Goal: Task Accomplishment & Management: Manage account settings

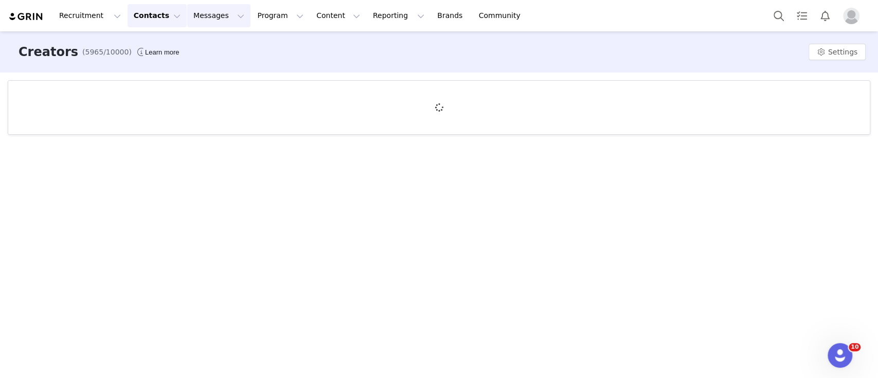
click at [211, 17] on button "Messages Messages" at bounding box center [218, 15] width 63 height 23
click at [204, 60] on div "Inbox" at bounding box center [210, 64] width 69 height 11
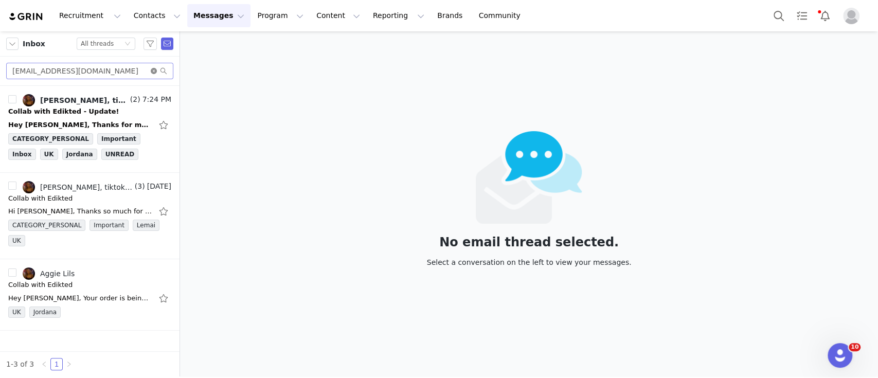
click at [156, 70] on icon "icon: close-circle" at bounding box center [154, 71] width 6 height 6
click at [107, 74] on input "text" at bounding box center [89, 71] width 167 height 16
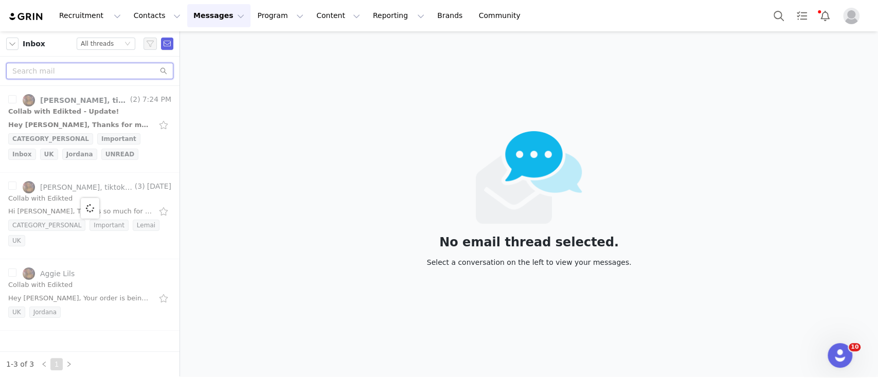
paste input "iirenesylee@gmail.com"
type input "iirenesylee@gmail.com"
click at [66, 108] on div at bounding box center [89, 208] width 179 height 245
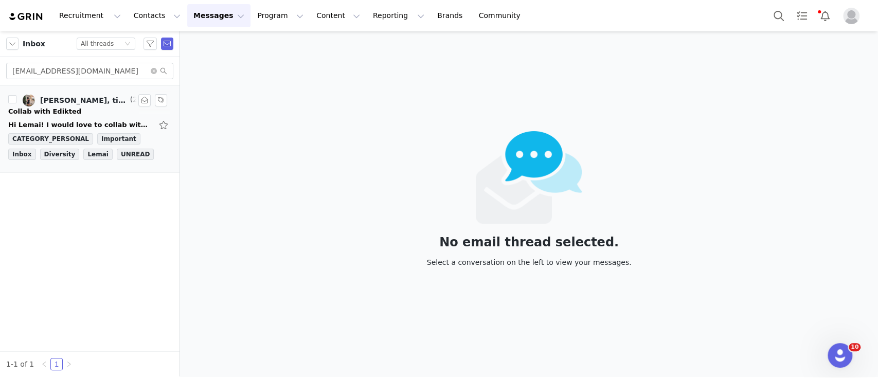
click at [64, 108] on div "Collab with Edikted" at bounding box center [44, 111] width 73 height 10
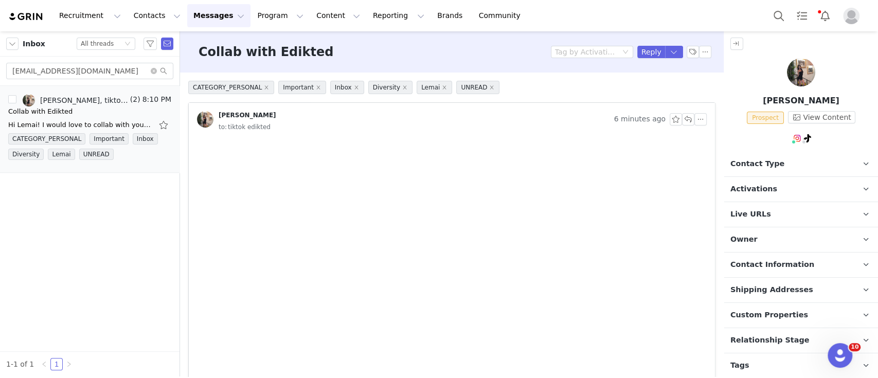
click at [765, 160] on span "Contact Type" at bounding box center [757, 163] width 54 height 11
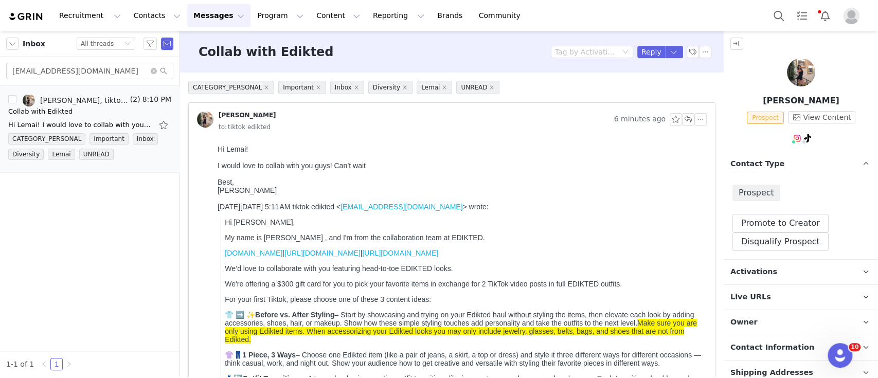
click at [774, 264] on p "Activations" at bounding box center [788, 272] width 129 height 25
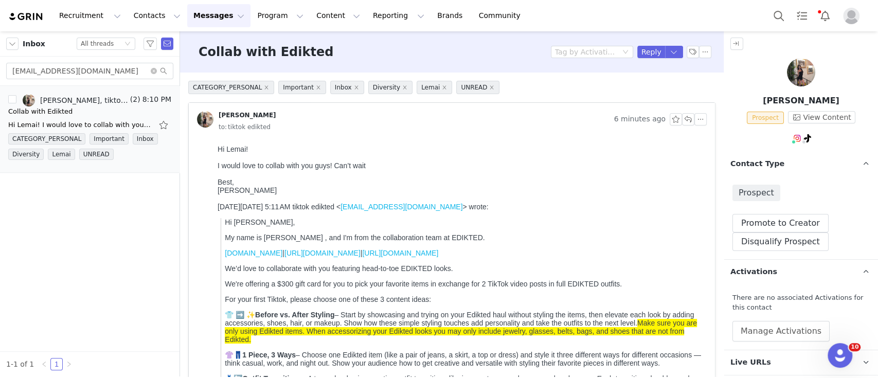
scroll to position [137, 0]
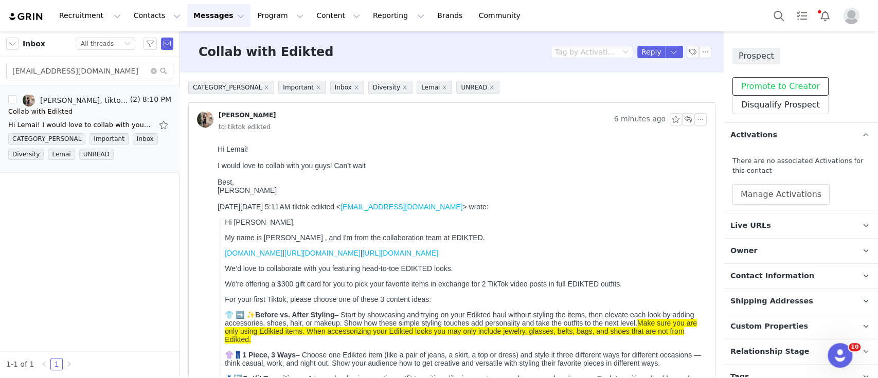
click at [796, 86] on button "Promote to Creator" at bounding box center [780, 86] width 96 height 19
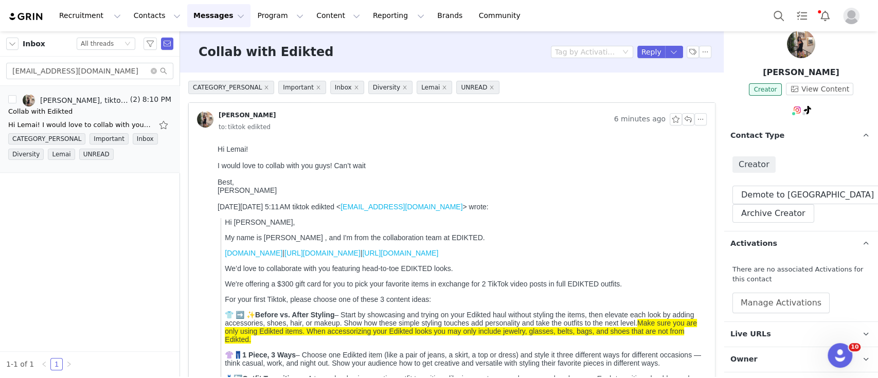
scroll to position [0, 0]
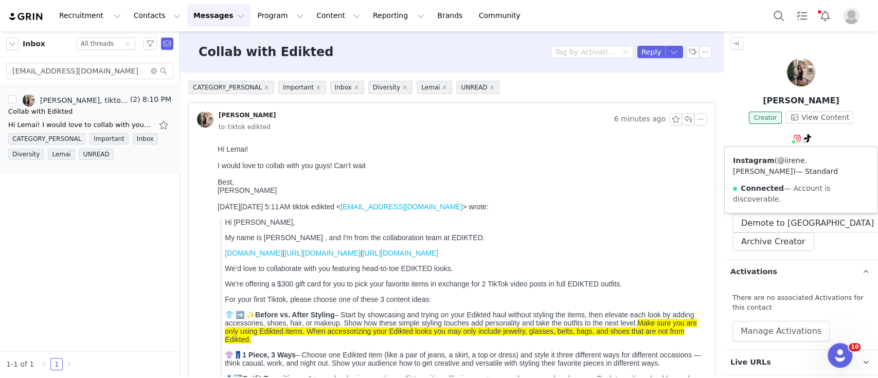
click at [785, 159] on link "@iirene.lee" at bounding box center [770, 165] width 74 height 19
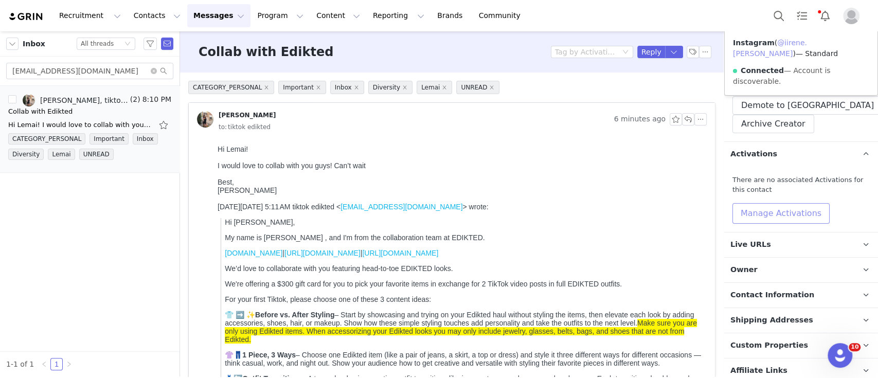
scroll to position [137, 0]
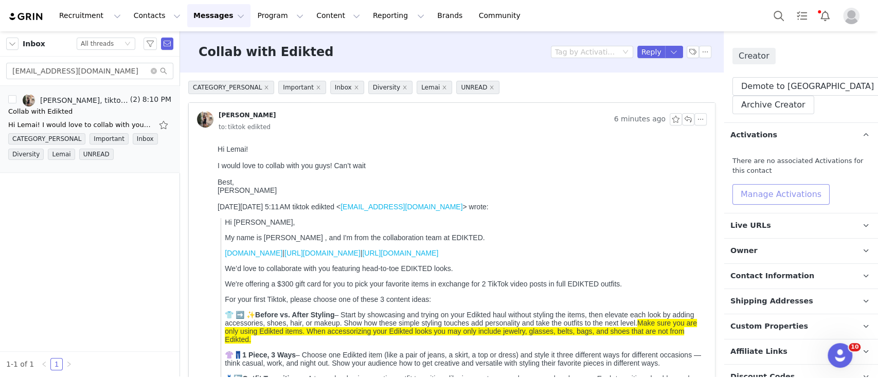
click at [787, 199] on button "Manage Activations" at bounding box center [780, 194] width 97 height 21
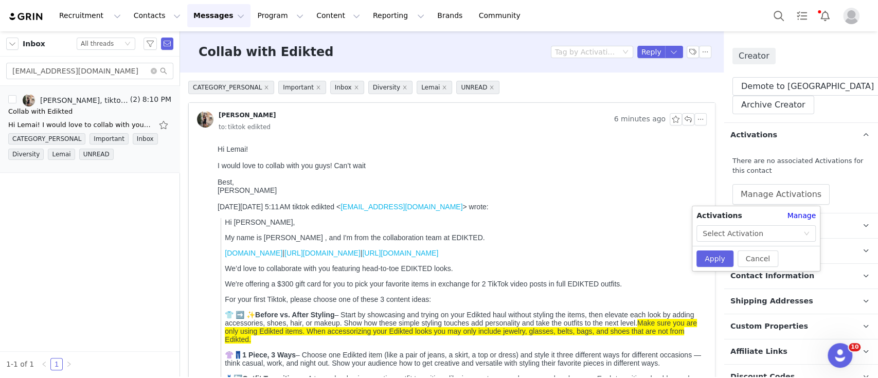
click at [779, 224] on div "Activations Manage Select Activation" at bounding box center [755, 225] width 127 height 31
click at [787, 233] on div "Select Activation" at bounding box center [752, 233] width 100 height 15
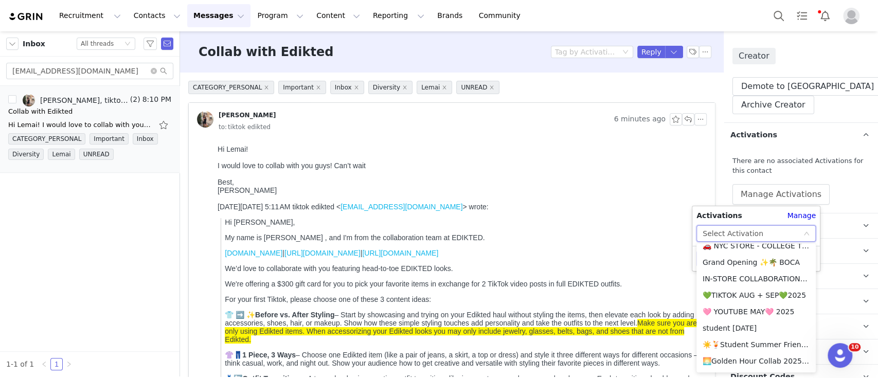
scroll to position [342, 0]
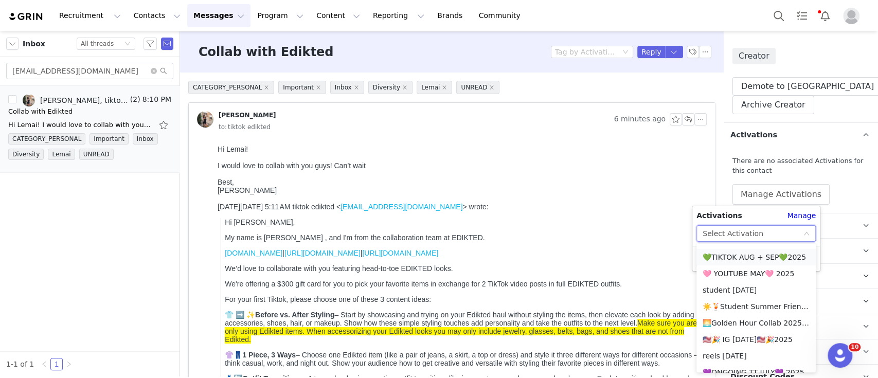
click at [764, 253] on li "💚TIKTOK AUG + SEP💚2025" at bounding box center [755, 257] width 119 height 16
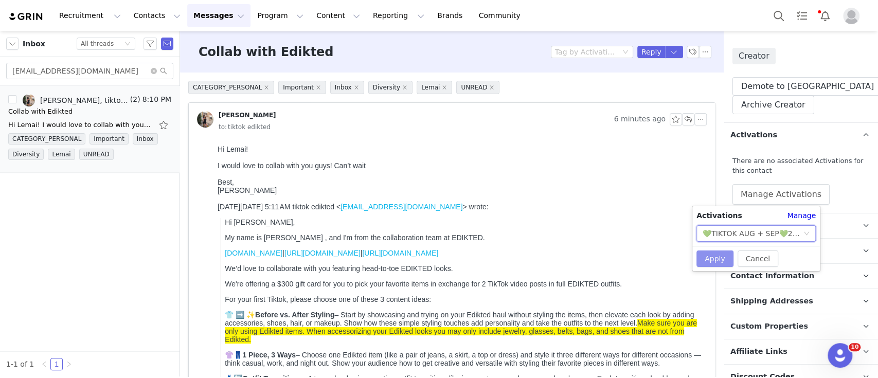
click at [717, 254] on button "Apply" at bounding box center [714, 258] width 37 height 16
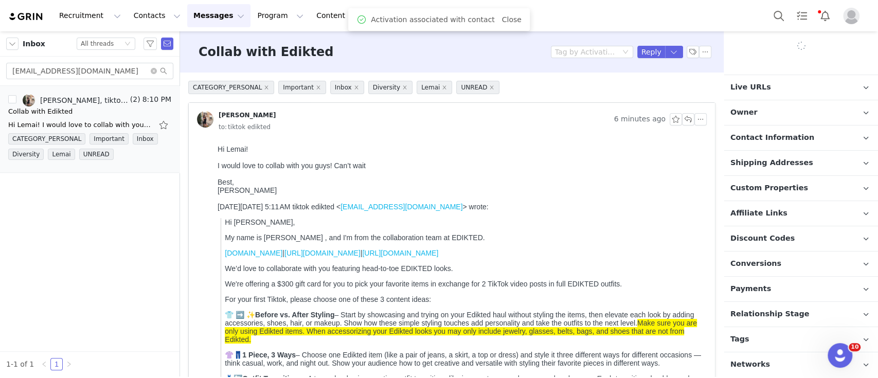
click at [757, 339] on p "Tags Keep track of your contacts by assigning them tags. You can then filter yo…" at bounding box center [788, 339] width 129 height 25
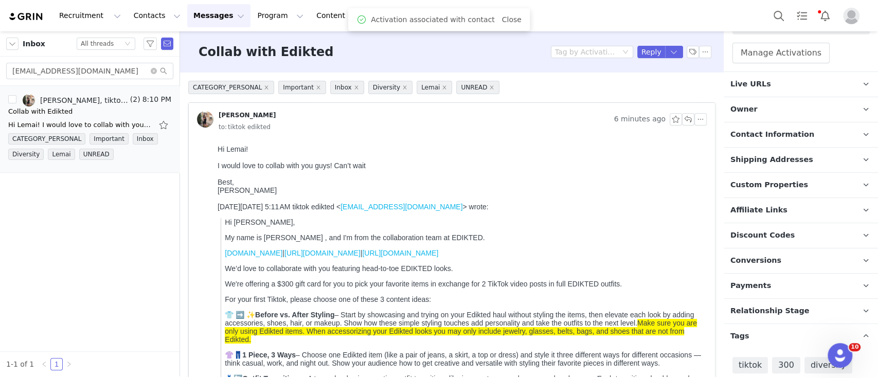
click at [785, 305] on span "Relationship Stage" at bounding box center [769, 310] width 79 height 11
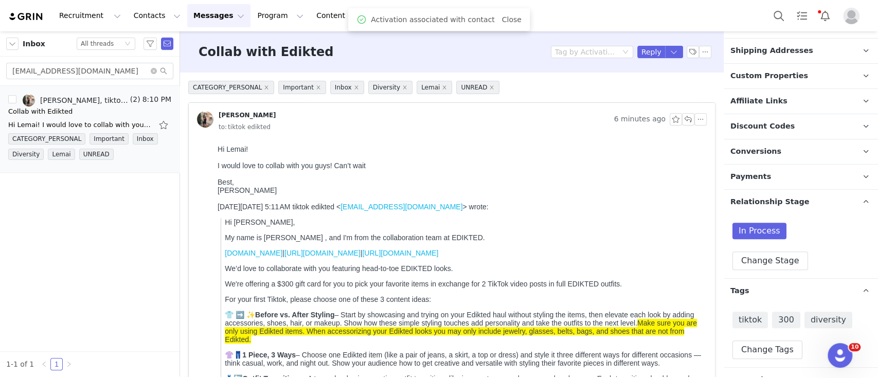
scroll to position [398, 0]
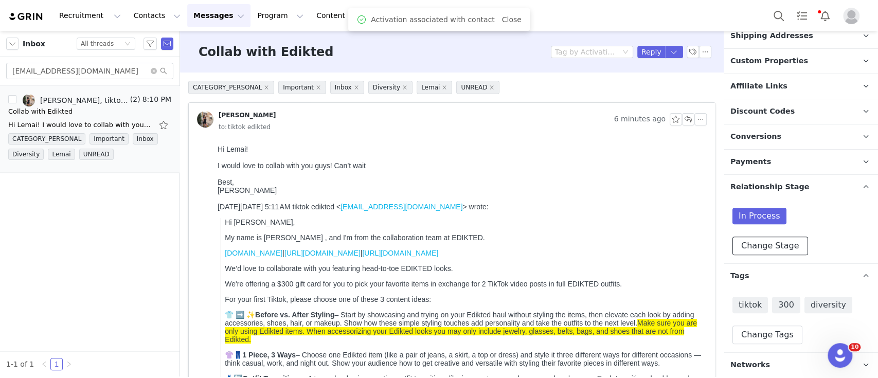
click at [776, 247] on button "Change Stage" at bounding box center [770, 245] width 76 height 19
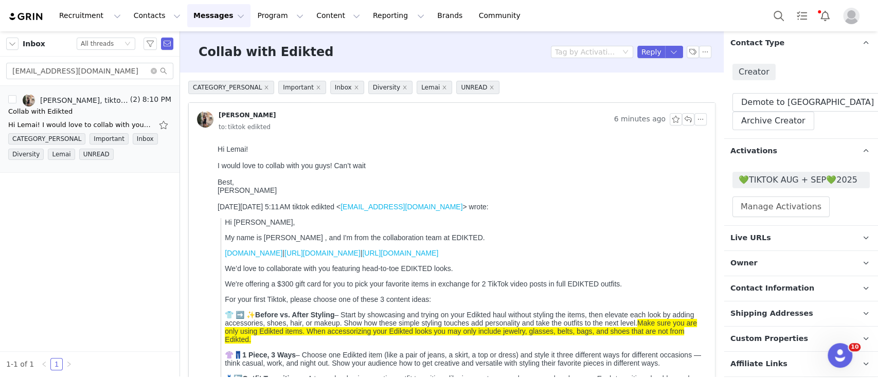
scroll to position [411, 0]
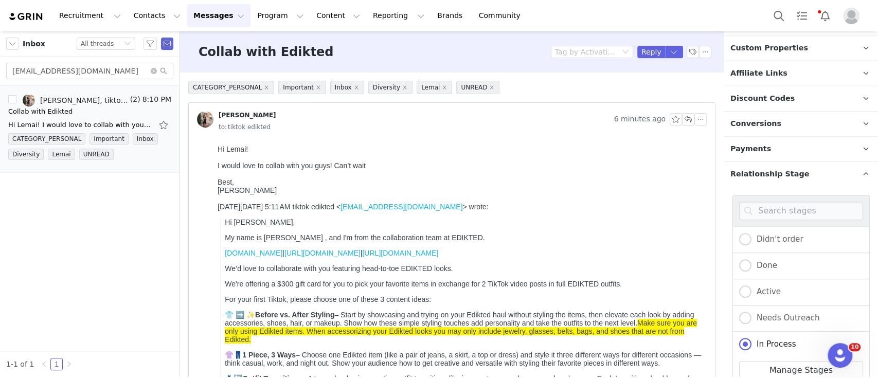
click at [756, 298] on div "Active" at bounding box center [800, 292] width 137 height 26
click at [761, 291] on span "Active" at bounding box center [765, 291] width 29 height 9
click at [751, 291] on input "Active" at bounding box center [745, 291] width 12 height 13
radio input "true"
radio input "false"
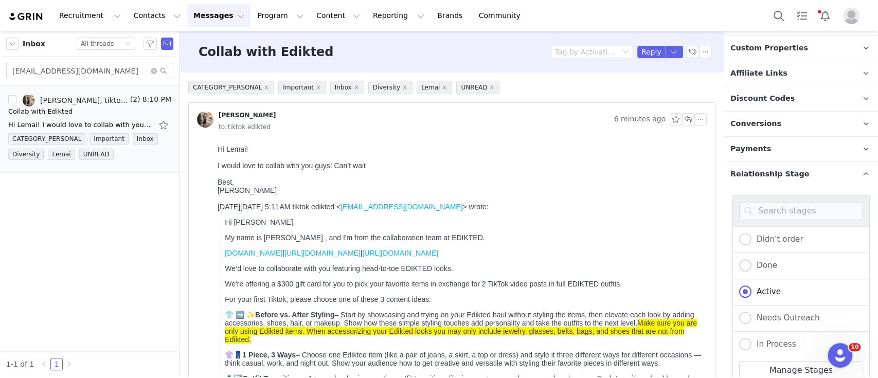
scroll to position [573, 0]
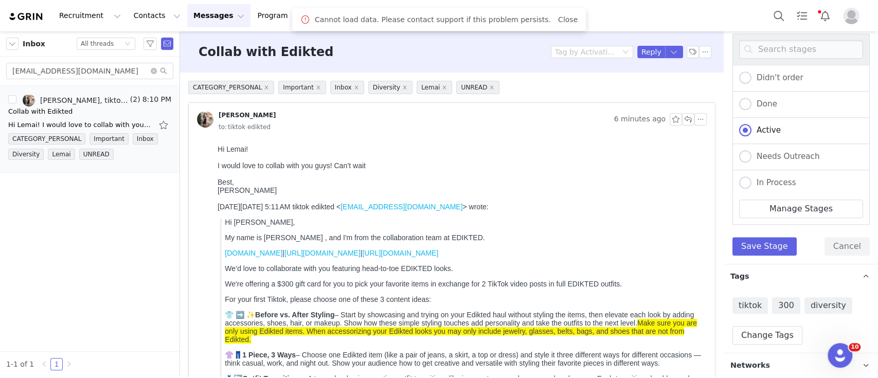
click at [784, 254] on div "Didn't order Done Active Needs Outreach In Process Creator Ongoing Not Relevent…" at bounding box center [801, 144] width 154 height 239
click at [780, 245] on button "Save Stage" at bounding box center [764, 246] width 64 height 19
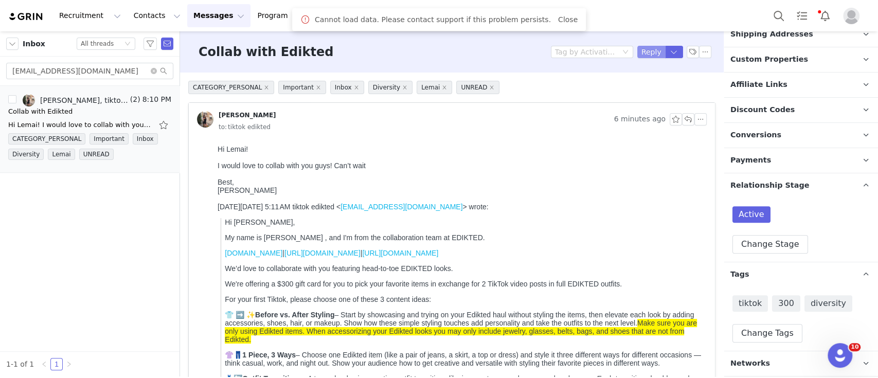
scroll to position [398, 0]
click at [637, 50] on button "Reply" at bounding box center [651, 52] width 28 height 12
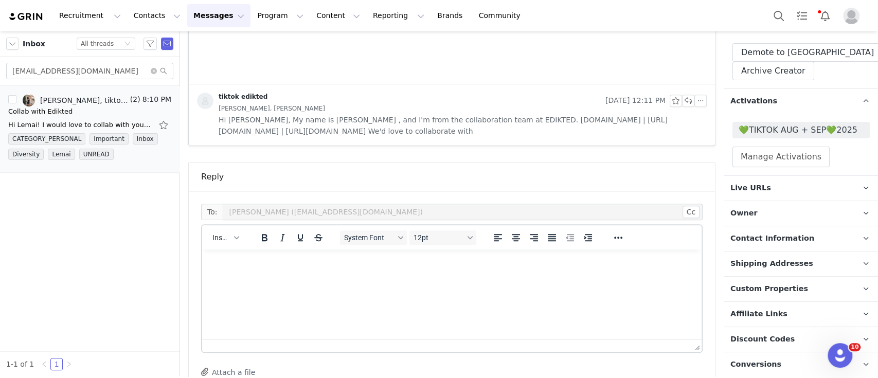
scroll to position [124, 0]
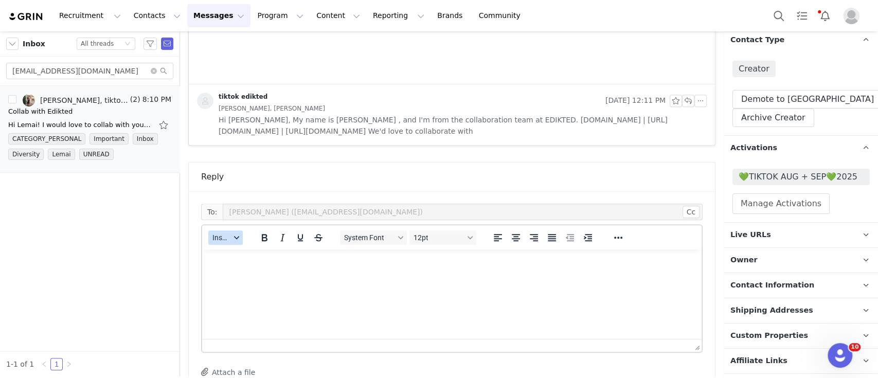
click at [224, 237] on span "Insert" at bounding box center [221, 237] width 18 height 8
click at [254, 255] on div "Insert Template" at bounding box center [263, 254] width 93 height 12
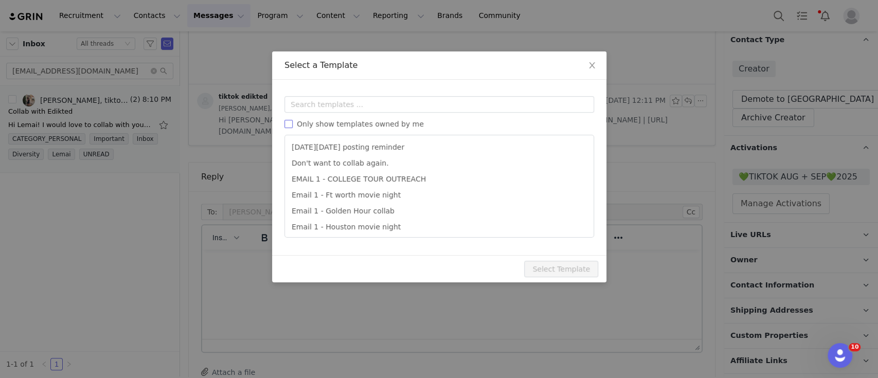
scroll to position [0, 0]
drag, startPoint x: 333, startPoint y: 112, endPoint x: 336, endPoint y: 104, distance: 8.6
click at [332, 112] on input "text" at bounding box center [438, 104] width 309 height 16
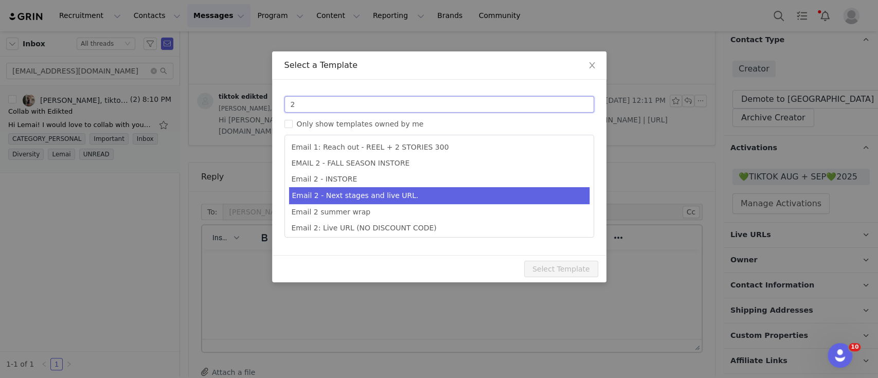
type input "2"
type input "Collab with Edikted"
click at [381, 190] on li "Email 2 - Next stages and live URL." at bounding box center [439, 195] width 300 height 17
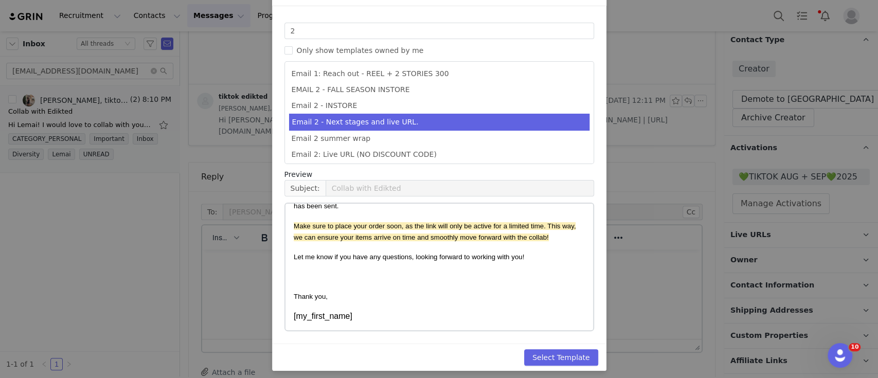
scroll to position [78, 0]
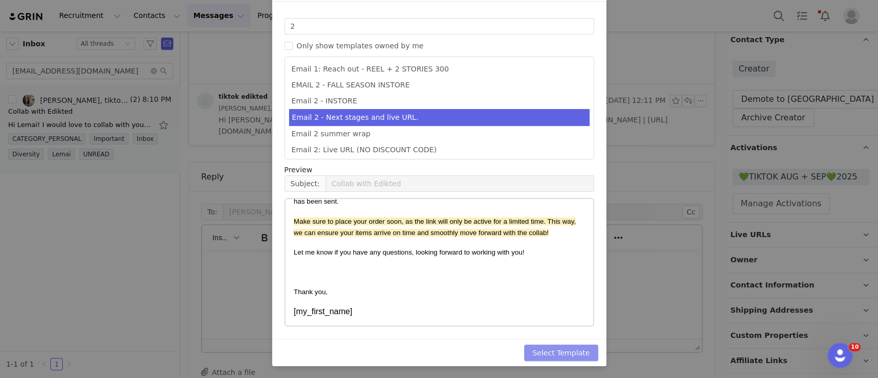
drag, startPoint x: 555, startPoint y: 348, endPoint x: 577, endPoint y: 343, distance: 22.5
click at [555, 348] on button "Select Template" at bounding box center [561, 352] width 74 height 16
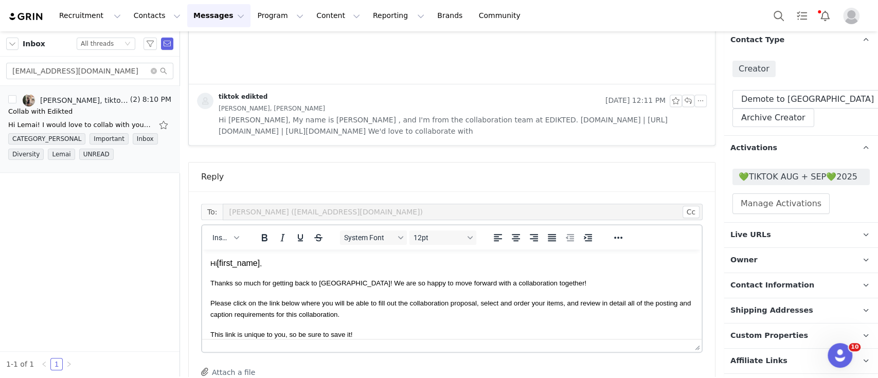
scroll to position [628, 0]
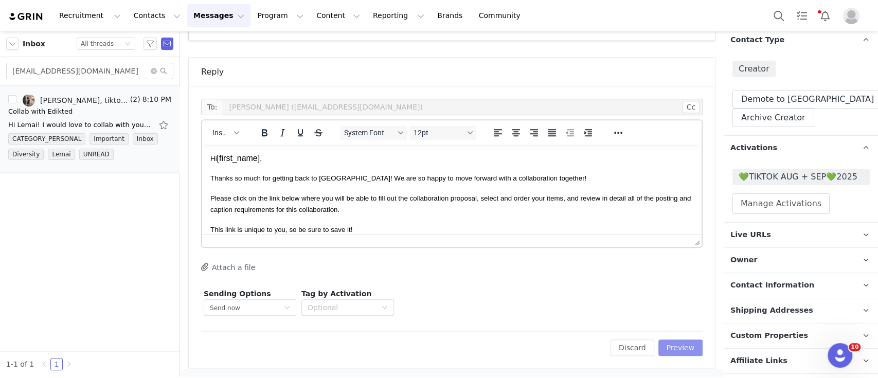
click at [676, 352] on button "Preview" at bounding box center [680, 347] width 45 height 16
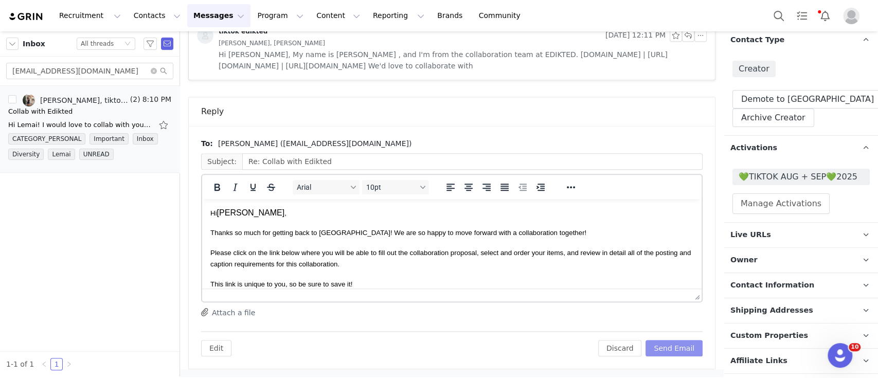
scroll to position [0, 0]
click at [675, 351] on button "Send Email" at bounding box center [673, 348] width 57 height 16
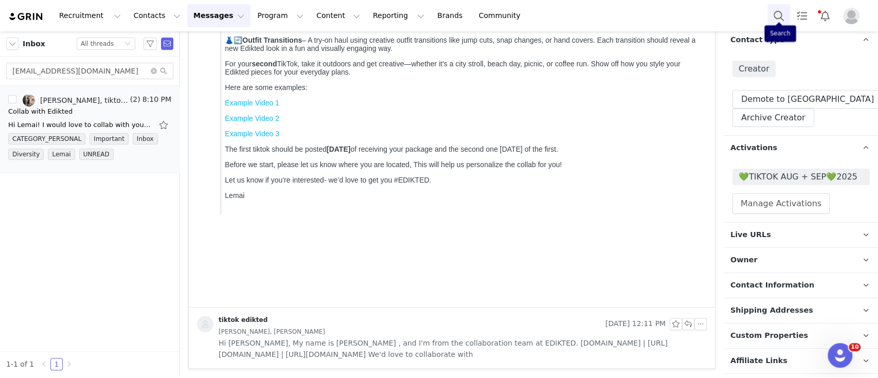
click at [779, 13] on button "Search" at bounding box center [778, 15] width 23 height 23
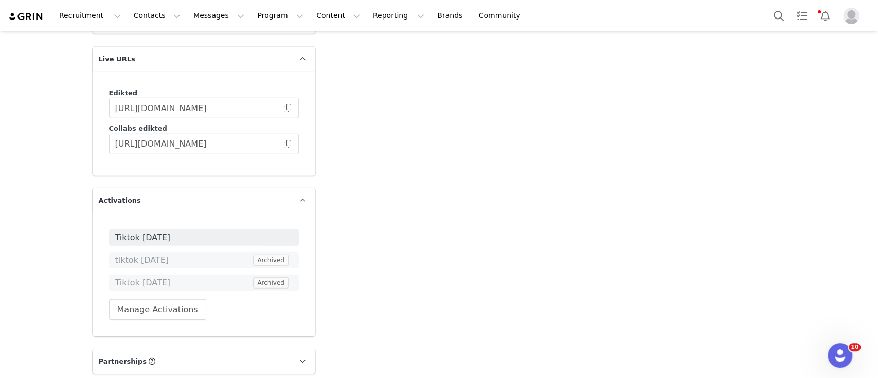
scroll to position [2056, 0]
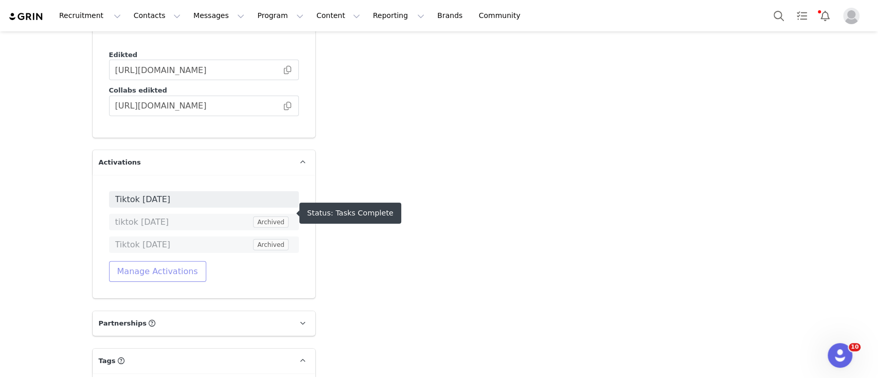
click at [173, 261] on button "Manage Activations" at bounding box center [157, 271] width 97 height 21
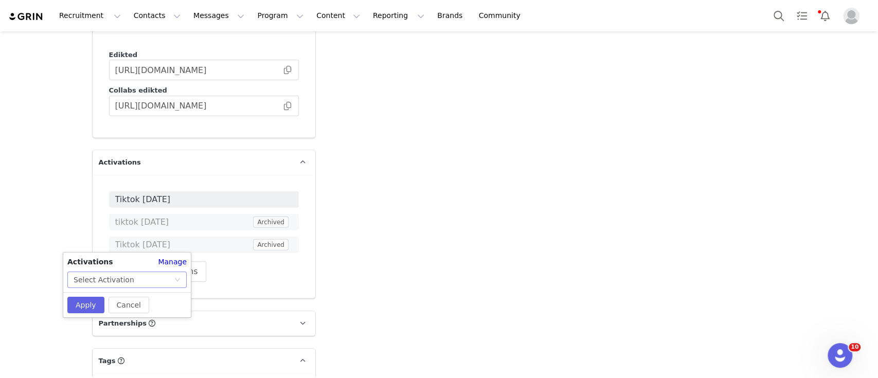
click at [168, 279] on div "Select Activation" at bounding box center [124, 279] width 100 height 15
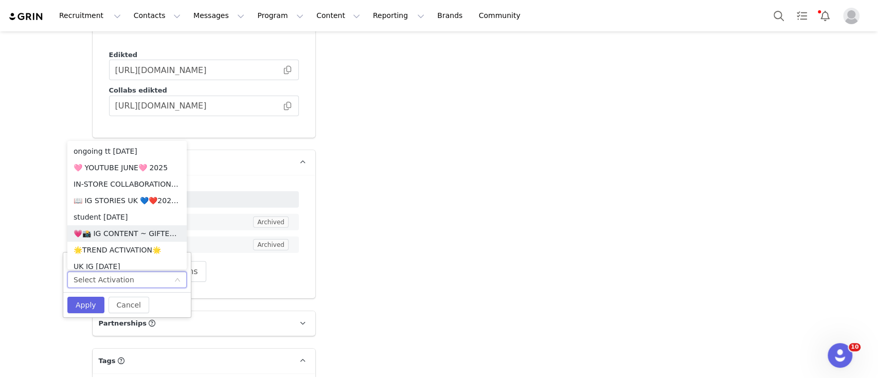
scroll to position [274, 0]
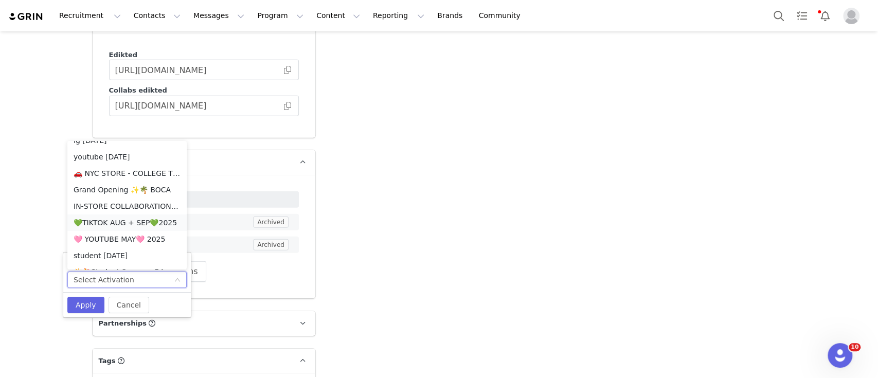
click at [122, 215] on li "💚TIKTOK AUG + SEP💚2025" at bounding box center [126, 222] width 119 height 16
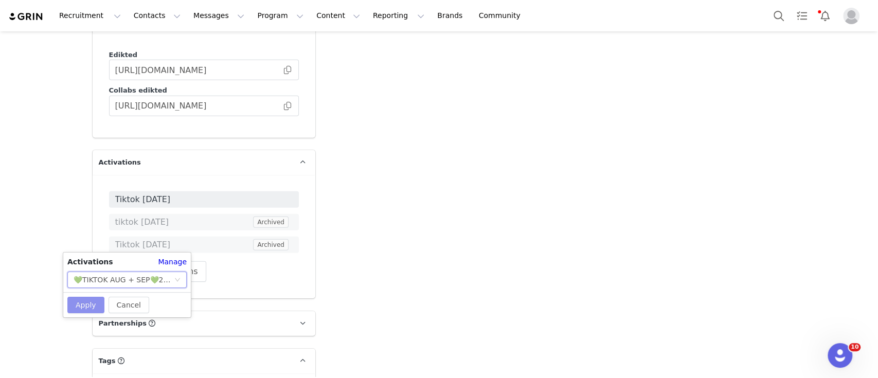
click at [72, 300] on button "Apply" at bounding box center [85, 305] width 37 height 16
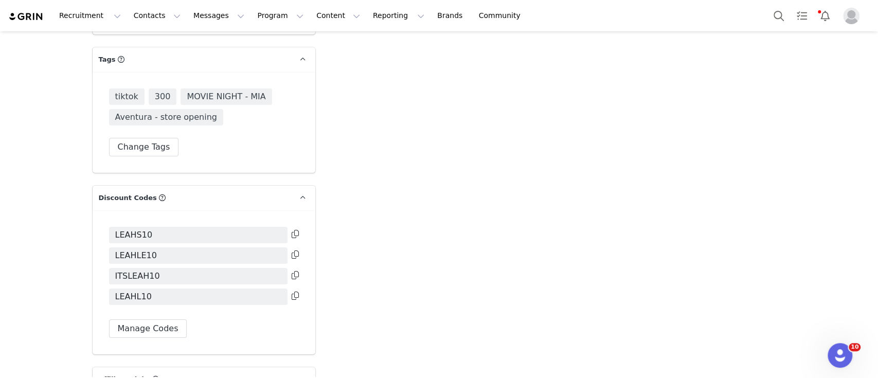
scroll to position [2399, 0]
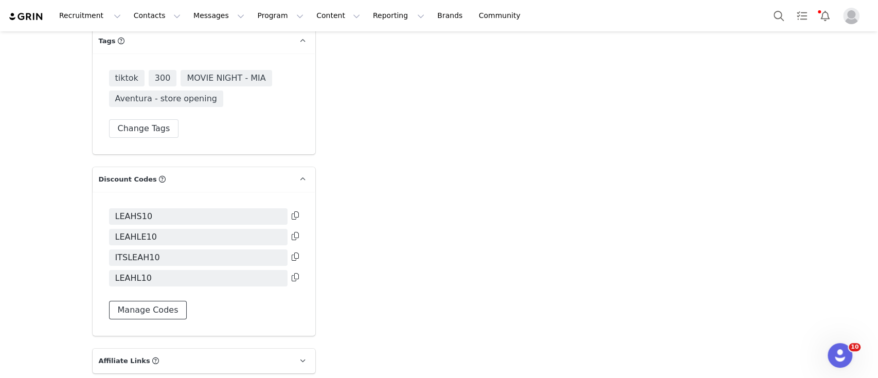
click at [166, 301] on button "Manage Codes" at bounding box center [148, 310] width 78 height 19
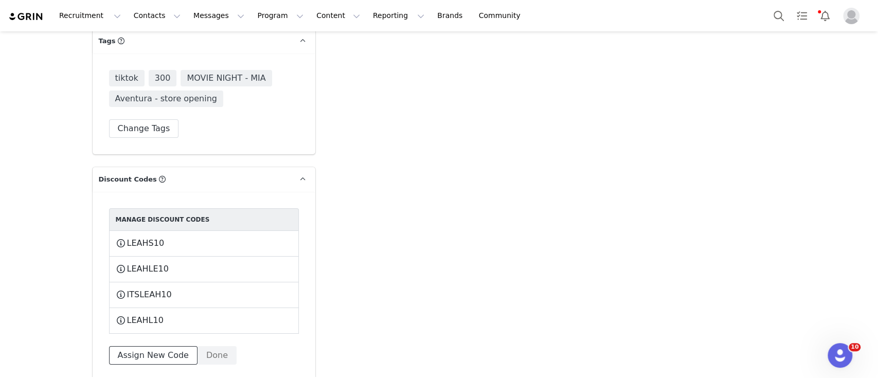
click at [151, 346] on button "Assign New Code" at bounding box center [153, 355] width 88 height 19
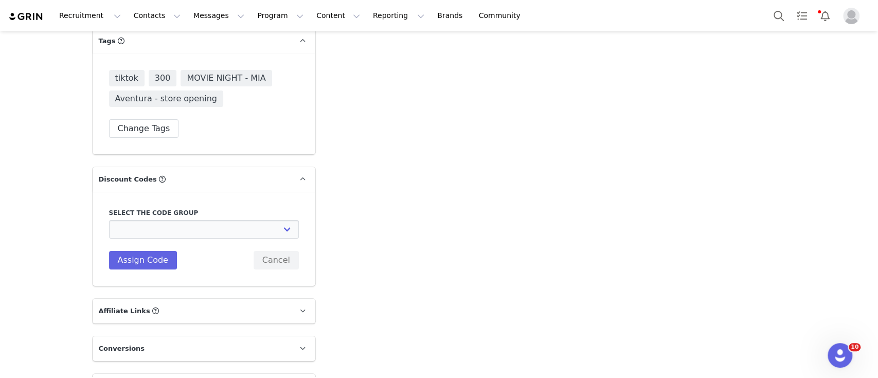
scroll to position [2397, 0]
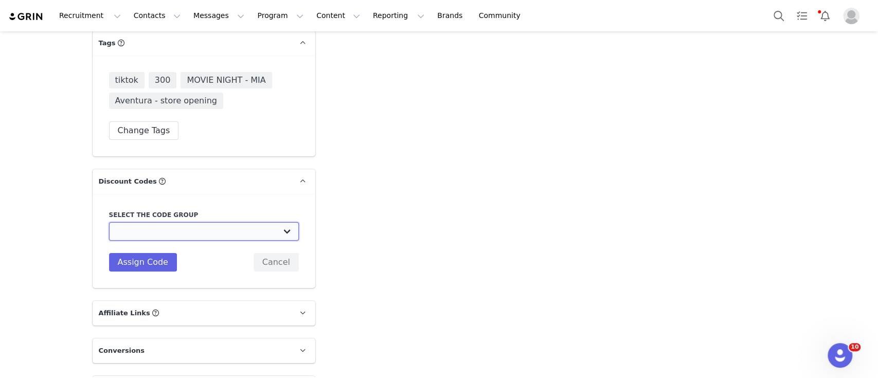
click at [217, 222] on select "Edikted UK: NEW TIKTOK ❤️ Edikted UK: NEW IG ❤️ Edikted: Students + IG Edikted:…" at bounding box center [204, 231] width 190 height 19
select select "10009859"
click at [109, 222] on select "Edikted UK: NEW TIKTOK ❤️ Edikted UK: NEW IG ❤️ Edikted: Students + IG Edikted:…" at bounding box center [204, 231] width 190 height 19
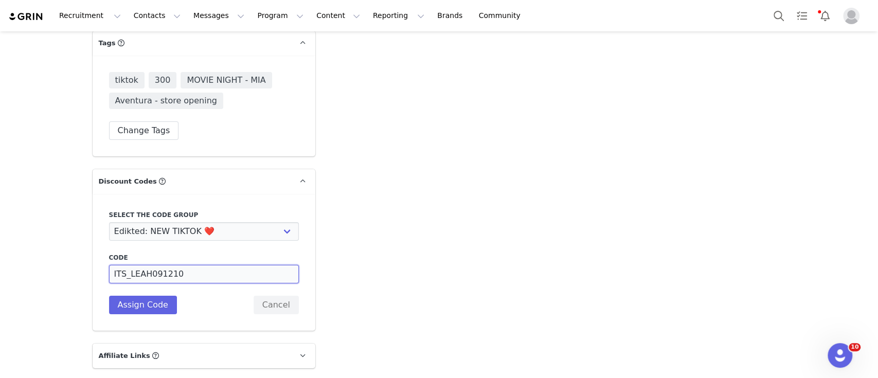
drag, startPoint x: 197, startPoint y: 241, endPoint x: 115, endPoint y: 241, distance: 82.3
click at [115, 265] on input "ITS_LEAH091210" at bounding box center [204, 274] width 190 height 19
click at [183, 265] on input "ITS_LEAH091210" at bounding box center [204, 274] width 190 height 19
drag, startPoint x: 160, startPoint y: 241, endPoint x: 90, endPoint y: 241, distance: 69.9
click at [94, 241] on div "Select the code group Edikted UK: NEW TIKTOK ❤️ Edikted UK: NEW IG ❤️ Edikted: …" at bounding box center [204, 262] width 223 height 137
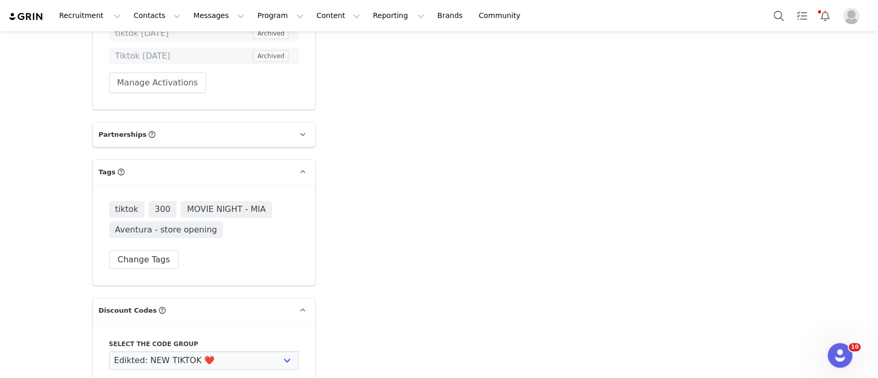
scroll to position [2439, 0]
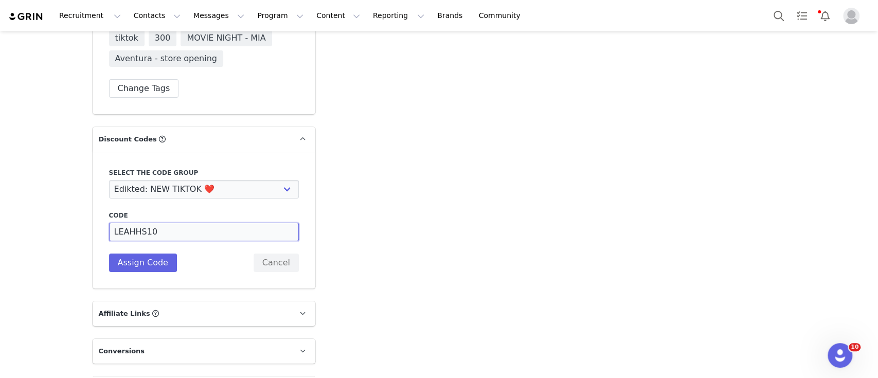
click at [123, 223] on input "LEAHHS10" at bounding box center [204, 232] width 190 height 19
type input "LEAHHS10"
click at [125, 253] on button "Assign Code" at bounding box center [143, 262] width 68 height 19
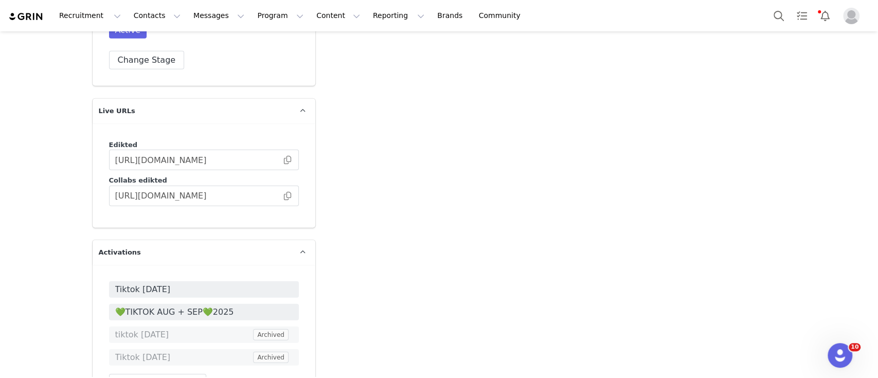
scroll to position [1966, 0]
click at [282, 196] on span at bounding box center [287, 196] width 10 height 0
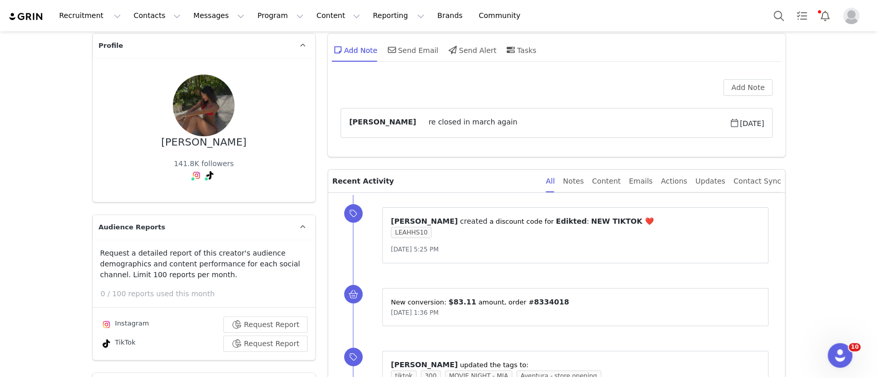
scroll to position [321, 0]
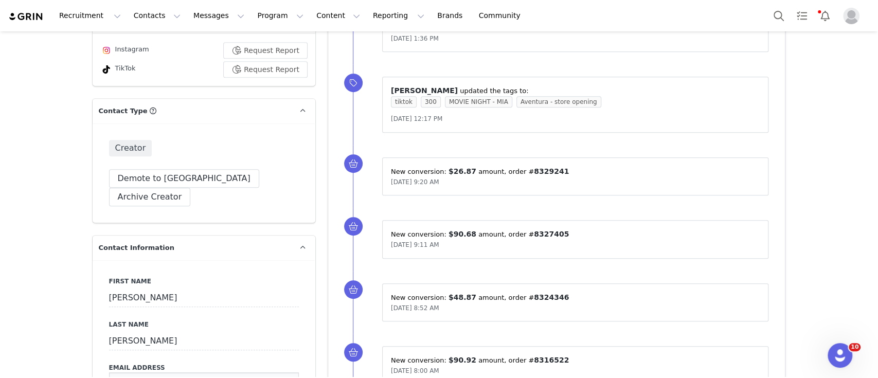
click at [193, 372] on input "[EMAIL_ADDRESS][DOMAIN_NAME]" at bounding box center [204, 381] width 190 height 19
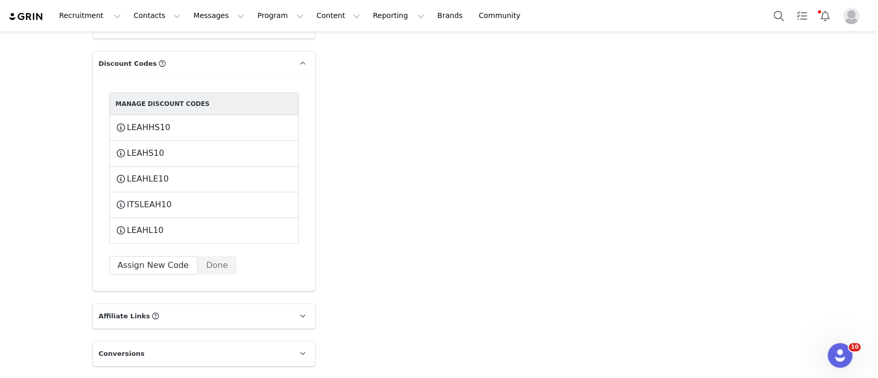
scroll to position [2171, 0]
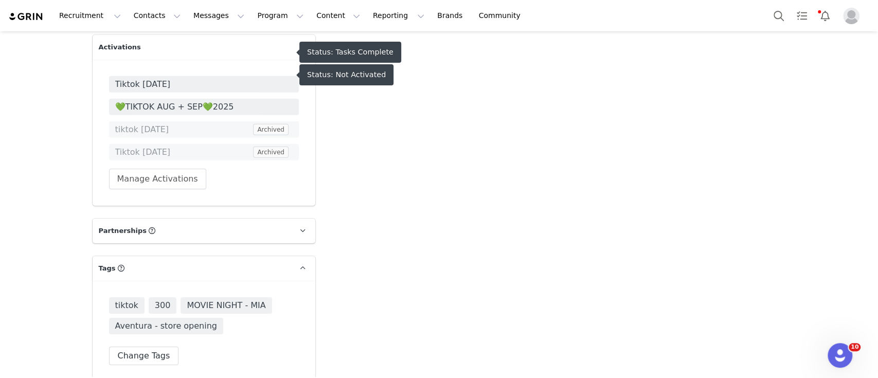
click at [184, 78] on span "Tiktok [DATE]" at bounding box center [203, 84] width 177 height 12
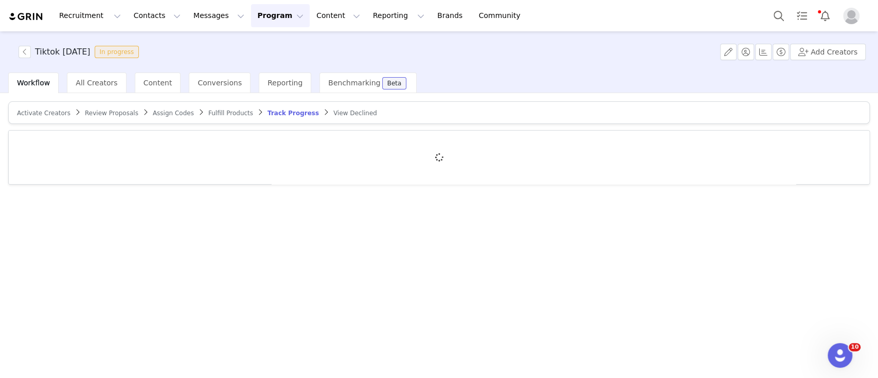
click at [141, 144] on div at bounding box center [439, 157] width 860 height 53
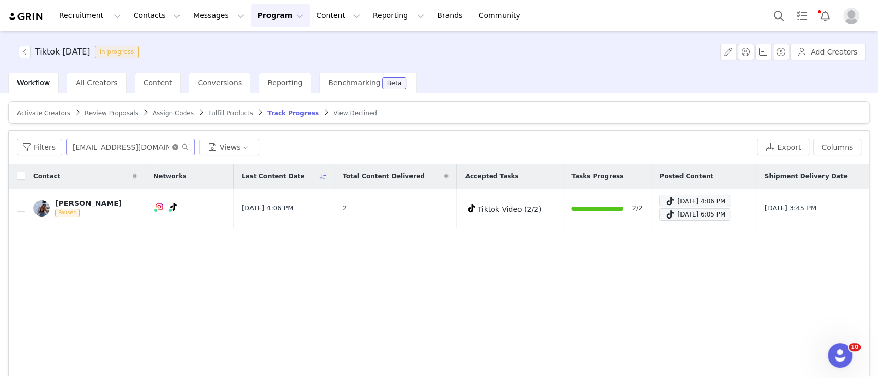
click at [172, 144] on icon "icon: close-circle" at bounding box center [175, 147] width 6 height 6
click at [137, 143] on input "text" at bounding box center [130, 147] width 129 height 16
paste input "[EMAIL_ADDRESS][DOMAIN_NAME]"
type input "[EMAIL_ADDRESS][DOMAIN_NAME]"
click at [20, 208] on input "checkbox" at bounding box center [21, 208] width 8 height 8
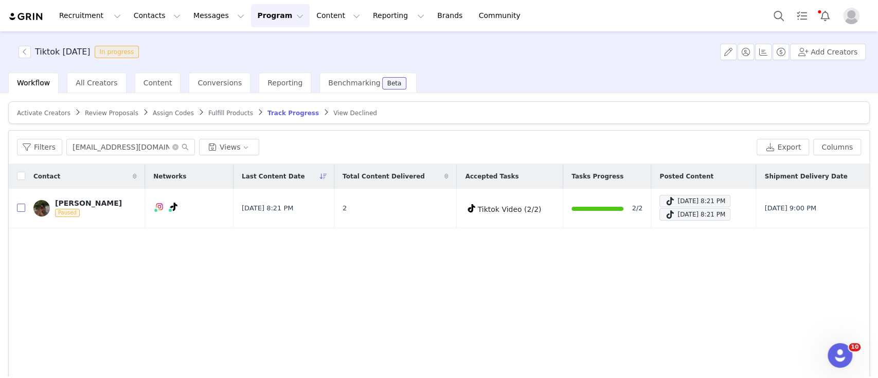
checkbox input "true"
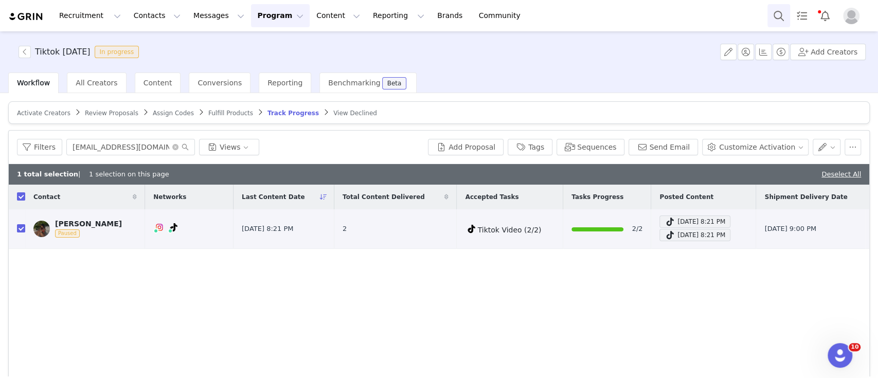
drag, startPoint x: 760, startPoint y: 11, endPoint x: 788, endPoint y: 9, distance: 27.8
click at [761, 11] on div "Recruitment Recruitment Creator Search Curated Lists Landing Pages Web Extensio…" at bounding box center [439, 15] width 878 height 31
click at [789, 9] on button "Search" at bounding box center [778, 15] width 23 height 23
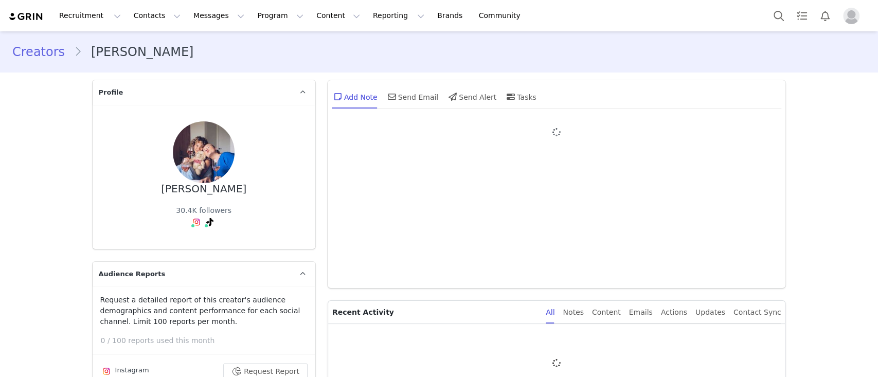
type input "+1 ([GEOGRAPHIC_DATA])"
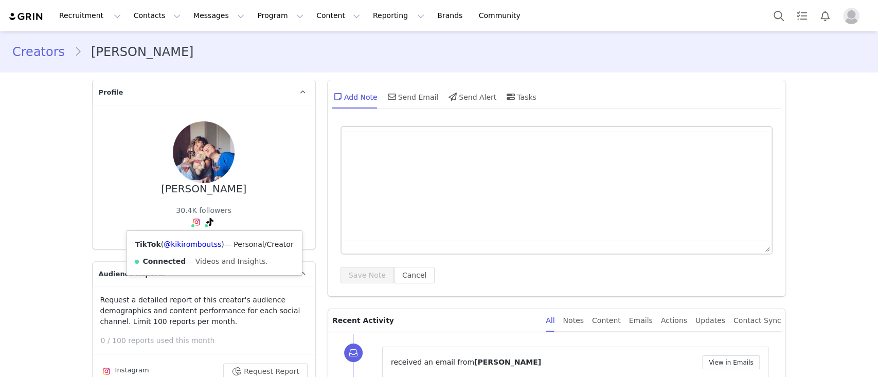
click at [182, 249] on div "TikTok ( @kikiromboutss ) — Personal/Creator Connected — Videos and Insights." at bounding box center [213, 253] width 175 height 44
click at [190, 244] on link "@kikiromboutss" at bounding box center [192, 244] width 58 height 8
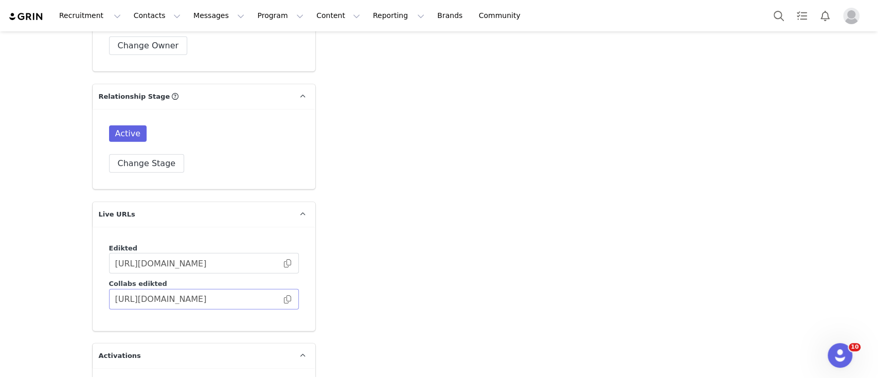
scroll to position [2125, 0]
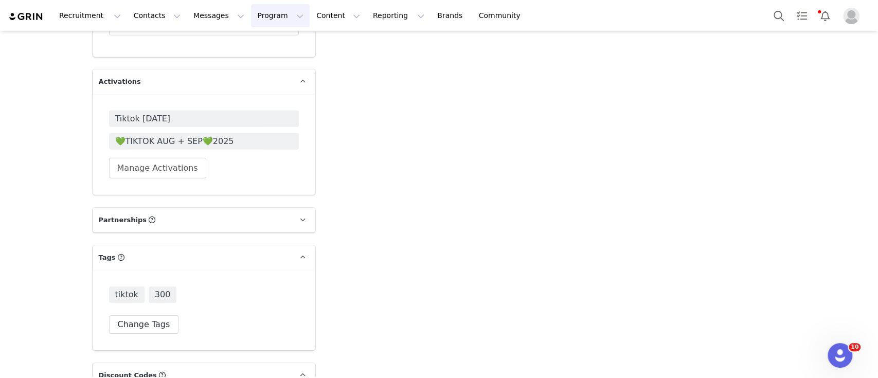
click at [258, 14] on button "Program Program" at bounding box center [280, 15] width 59 height 23
click at [266, 34] on div "Activations Partnerships Affiliates" at bounding box center [266, 64] width 82 height 66
click at [264, 39] on link "Activations" at bounding box center [266, 45] width 81 height 19
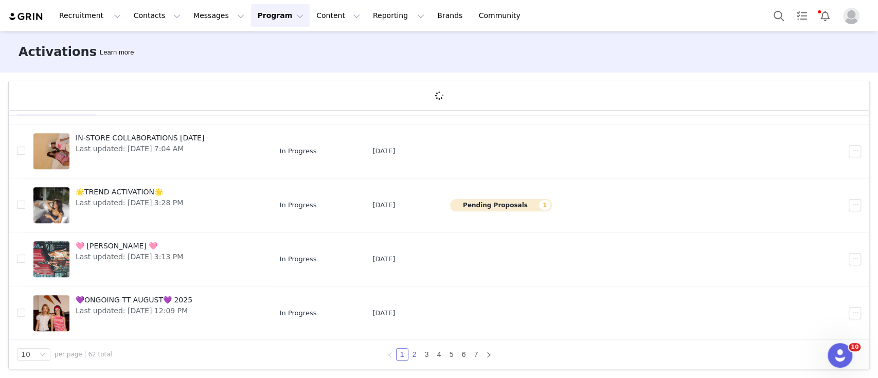
scroll to position [38, 0]
click at [421, 352] on link "3" at bounding box center [426, 353] width 11 height 11
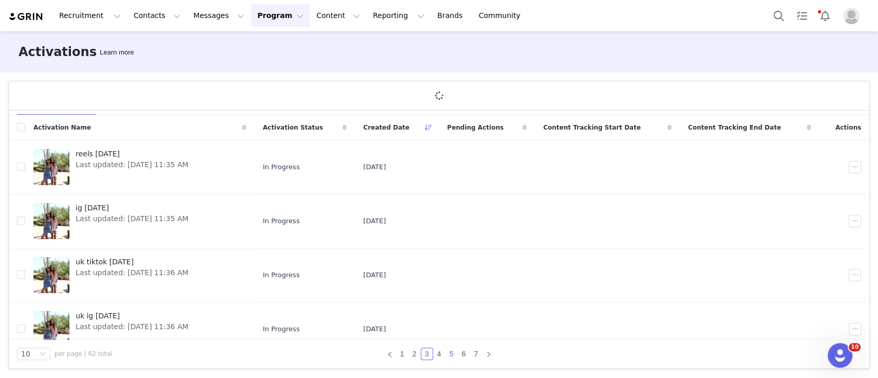
click at [449, 356] on link "5" at bounding box center [451, 353] width 11 height 11
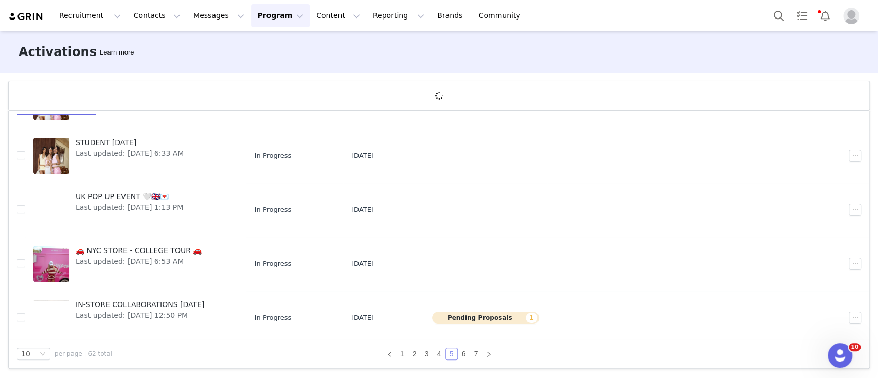
scroll to position [340, 0]
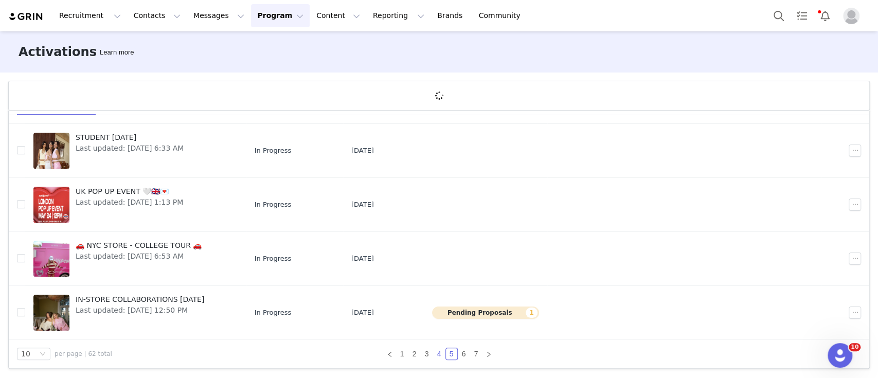
click at [433, 354] on link "4" at bounding box center [438, 353] width 11 height 11
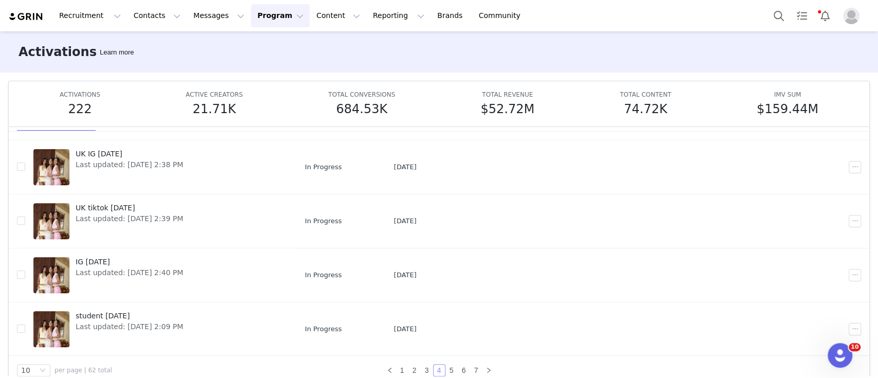
scroll to position [340, 0]
drag, startPoint x: 456, startPoint y: 368, endPoint x: 440, endPoint y: 358, distance: 19.1
click at [458, 368] on link "6" at bounding box center [463, 369] width 11 height 11
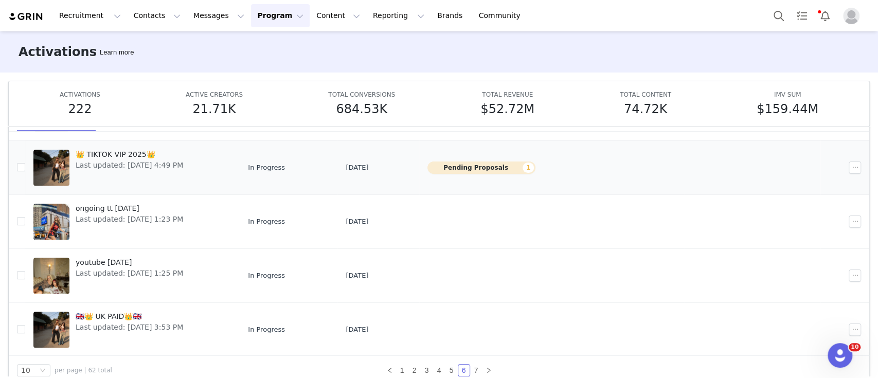
click at [132, 152] on span "👑 TIKTOK VIP 2025👑" at bounding box center [129, 154] width 107 height 11
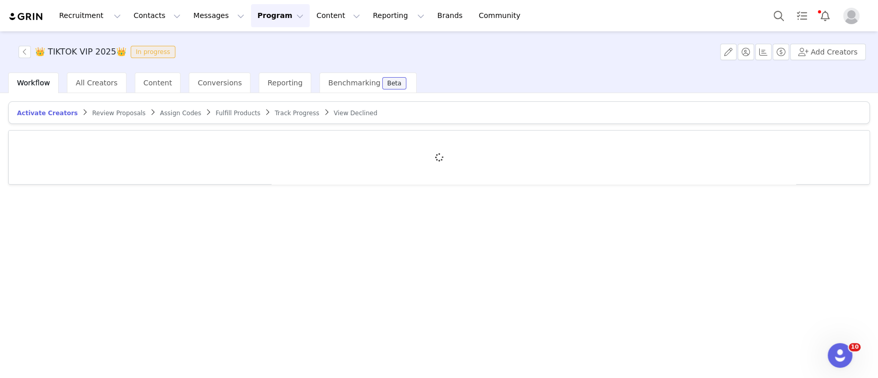
click at [113, 110] on span "Review Proposals" at bounding box center [118, 112] width 53 height 7
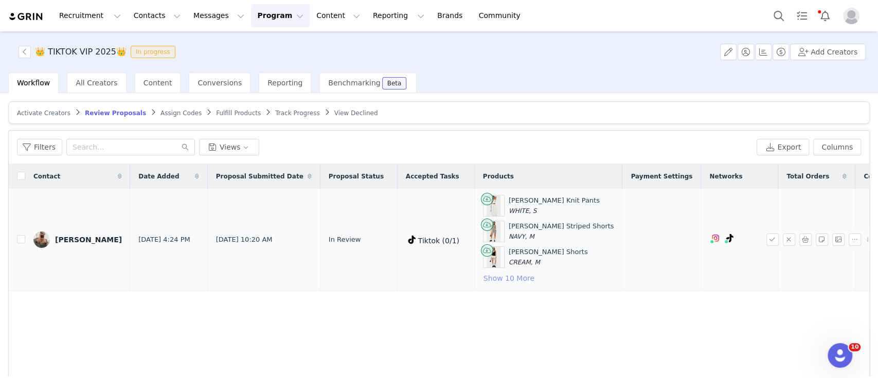
click at [483, 281] on button "Show 10 More" at bounding box center [509, 278] width 52 height 12
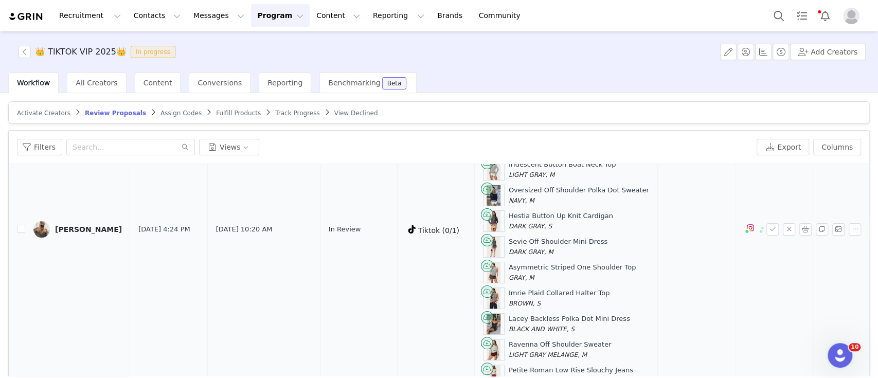
scroll to position [148, 0]
click at [62, 225] on div "Robin Scandiv" at bounding box center [88, 229] width 67 height 8
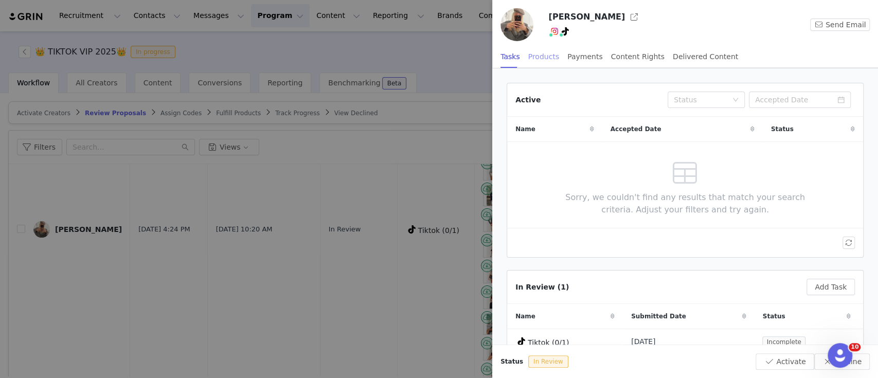
click at [533, 54] on div "Products" at bounding box center [543, 56] width 31 height 23
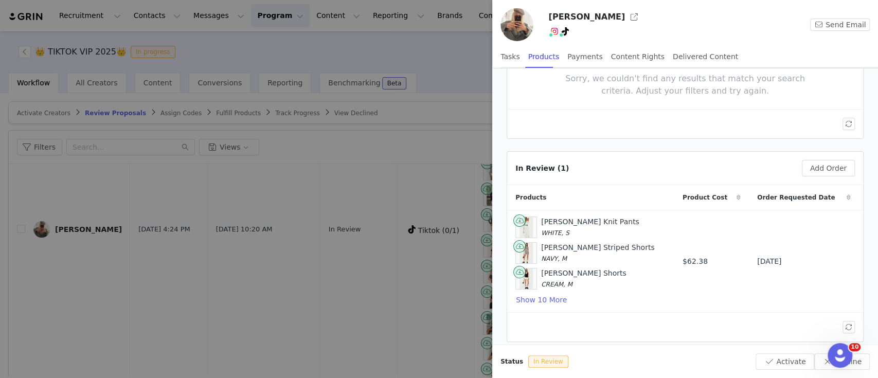
scroll to position [130, 0]
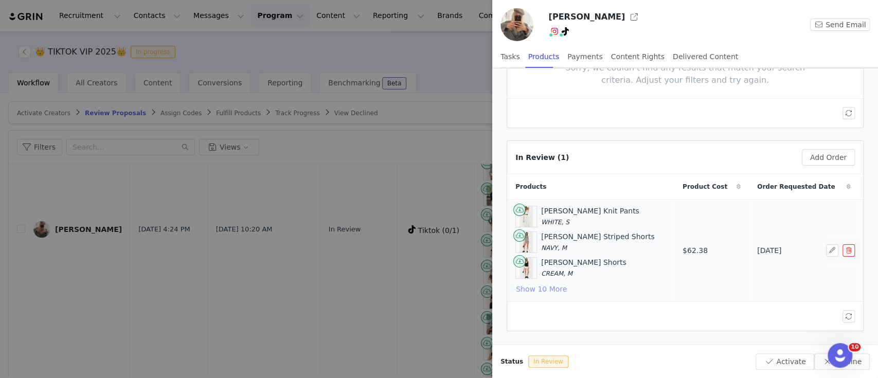
click at [555, 286] on button "Show 10 More" at bounding box center [541, 289] width 52 height 12
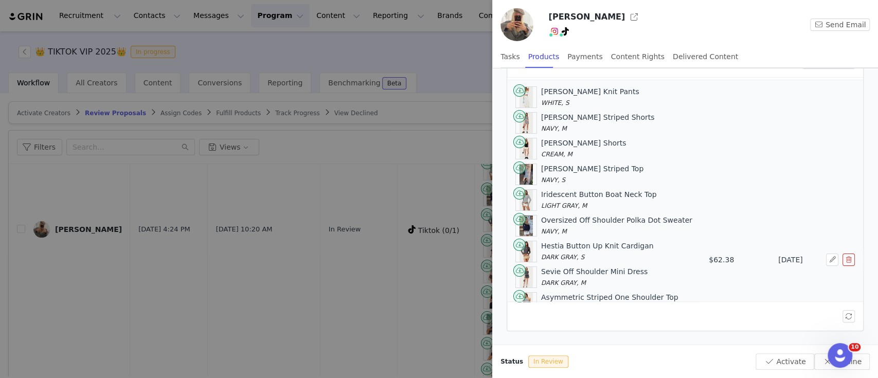
scroll to position [0, 0]
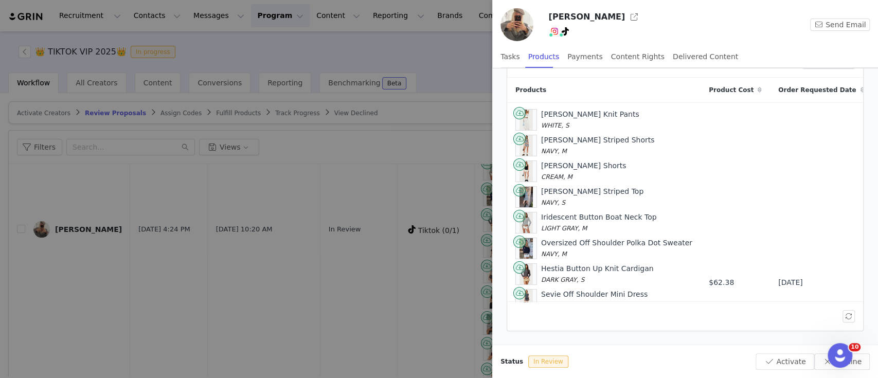
click at [330, 158] on div at bounding box center [439, 189] width 878 height 378
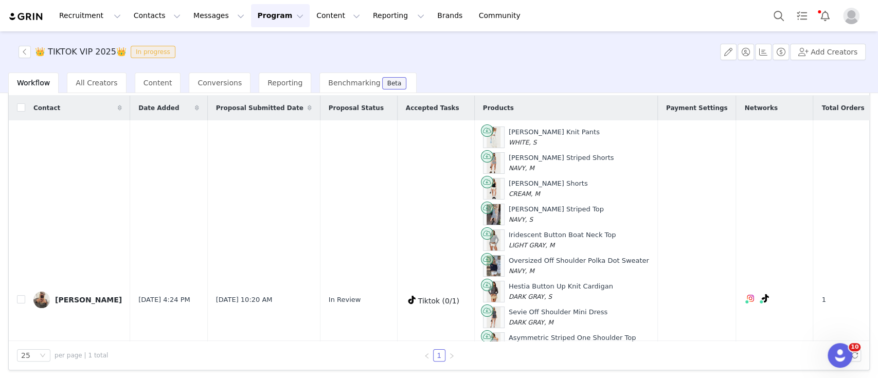
scroll to position [69, 0]
click at [19, 298] on input "checkbox" at bounding box center [21, 299] width 8 height 8
checkbox input "true"
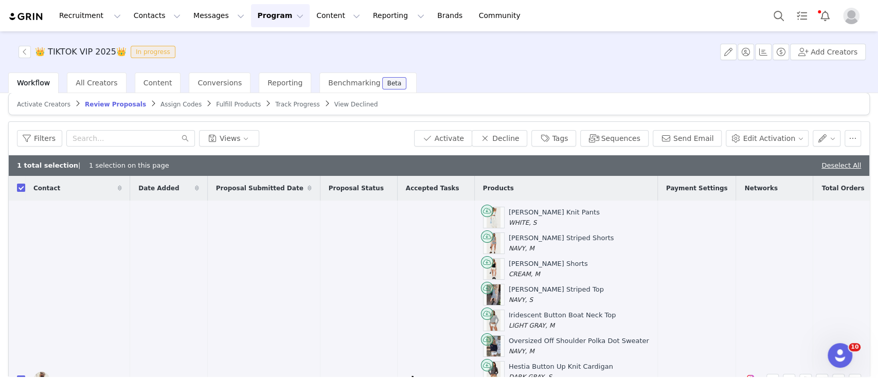
scroll to position [0, 0]
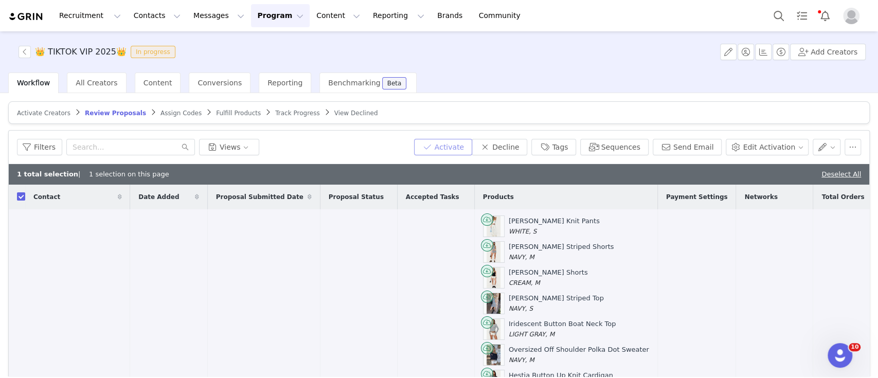
click at [472, 145] on button "Activate" at bounding box center [443, 147] width 58 height 16
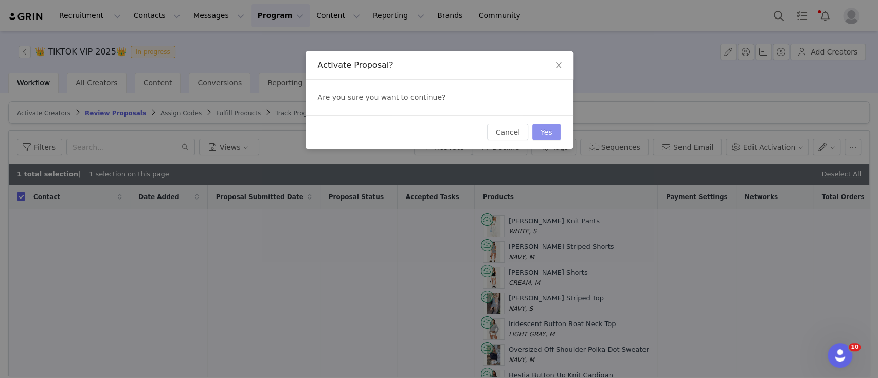
click at [546, 129] on button "Yes" at bounding box center [546, 132] width 28 height 16
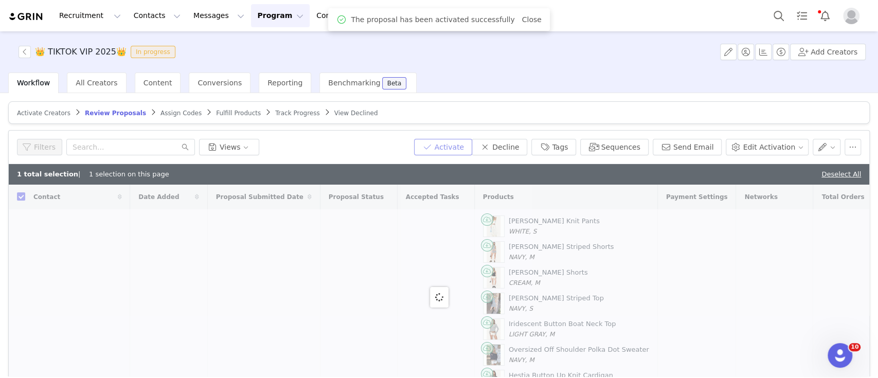
checkbox input "false"
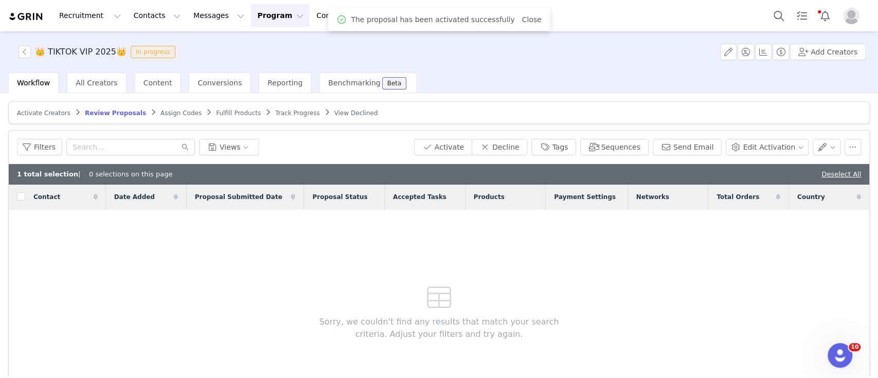
click at [166, 109] on span "Assign Codes" at bounding box center [180, 112] width 41 height 7
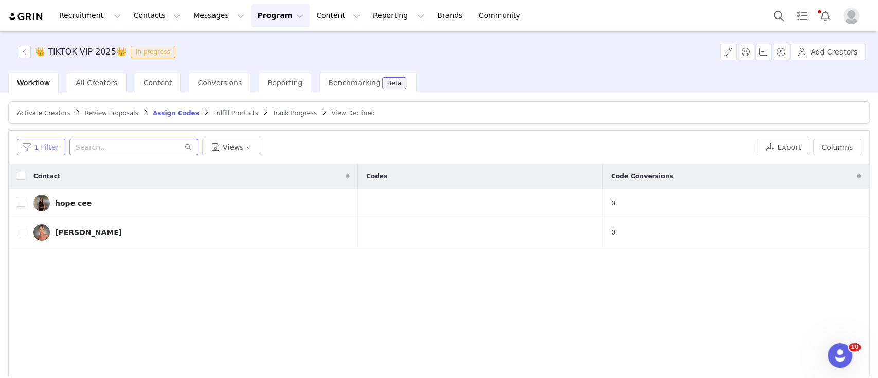
click at [34, 145] on button "1 Filter" at bounding box center [41, 147] width 48 height 16
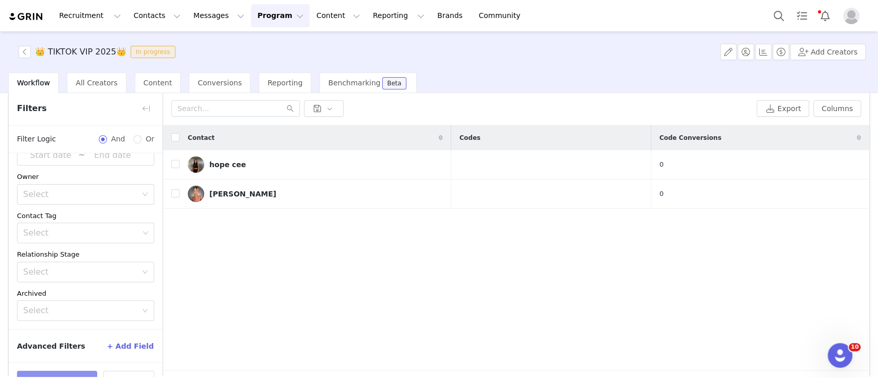
scroll to position [69, 0]
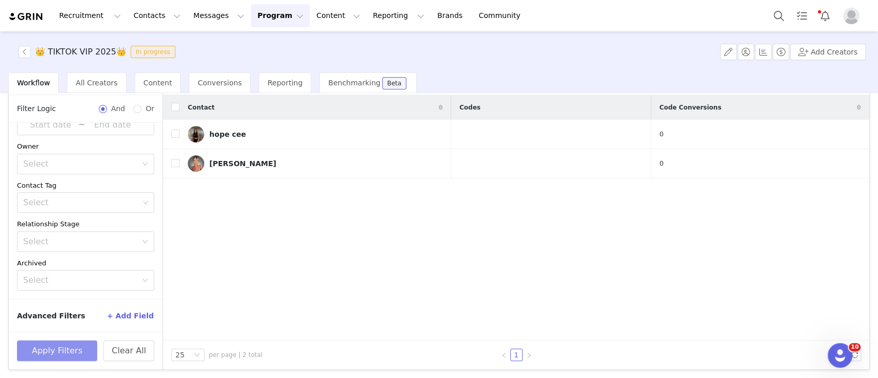
click at [59, 342] on button "Apply Filters" at bounding box center [57, 350] width 80 height 21
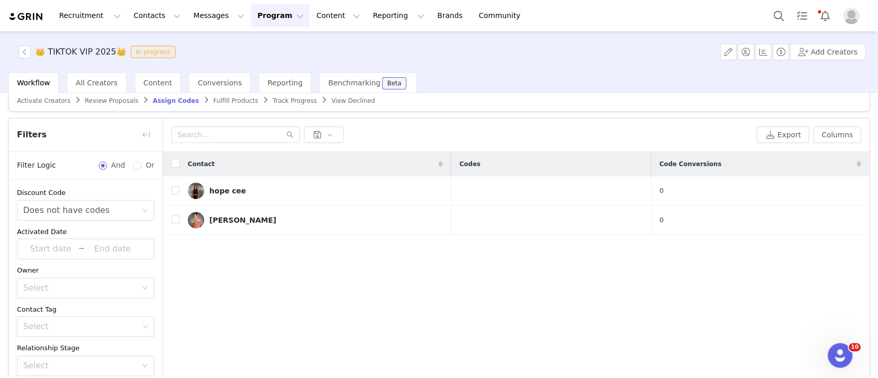
scroll to position [0, 0]
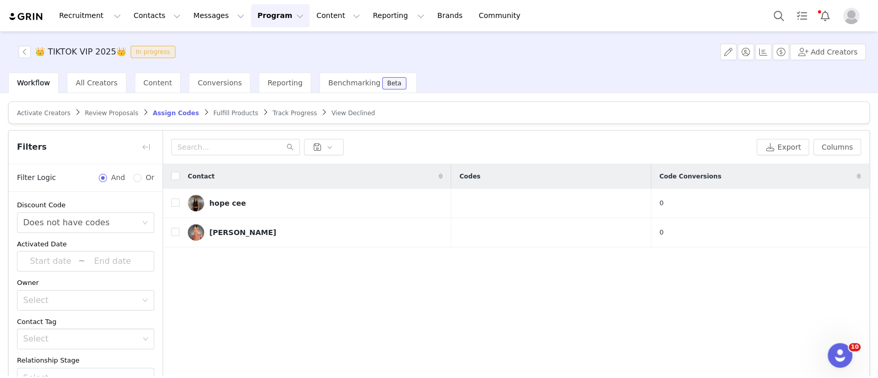
click at [214, 111] on span "Fulfill Products" at bounding box center [235, 112] width 45 height 7
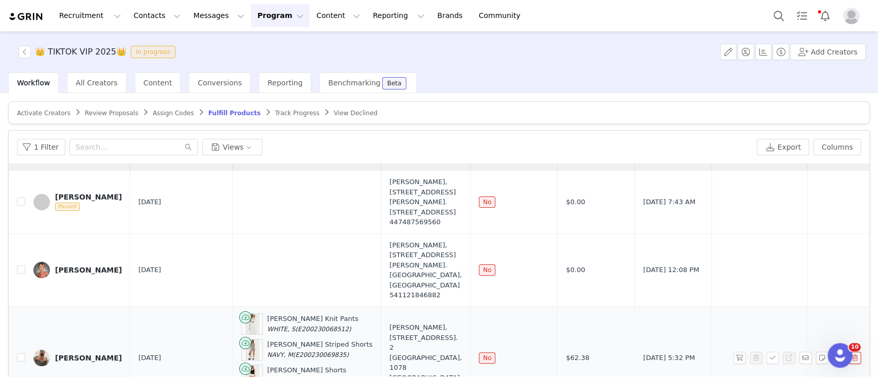
scroll to position [28, 0]
click at [21, 353] on input "checkbox" at bounding box center [21, 357] width 8 height 8
checkbox input "true"
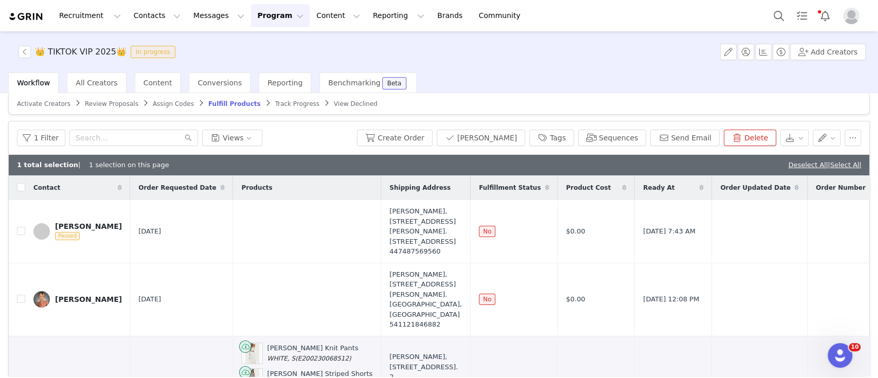
scroll to position [0, 0]
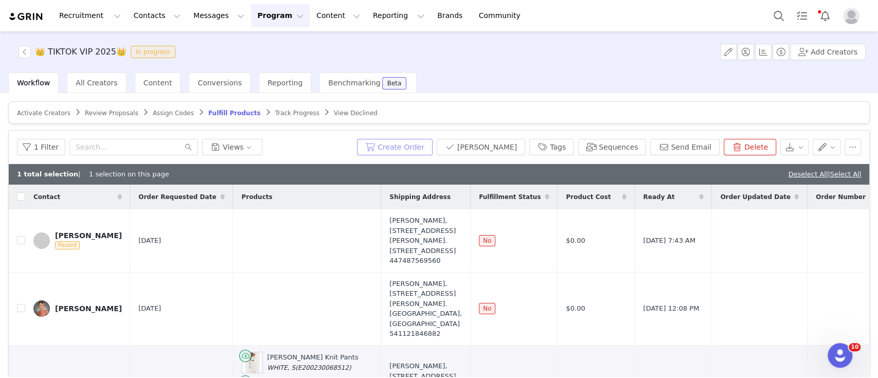
click at [424, 148] on button "Create Order" at bounding box center [395, 147] width 76 height 16
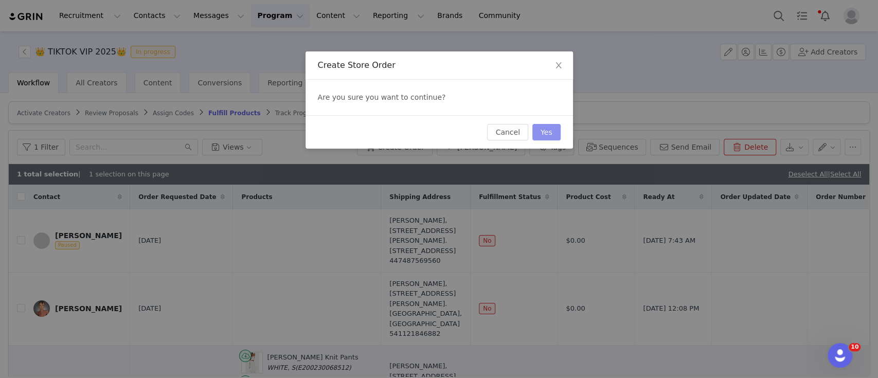
click at [551, 132] on button "Yes" at bounding box center [546, 132] width 28 height 16
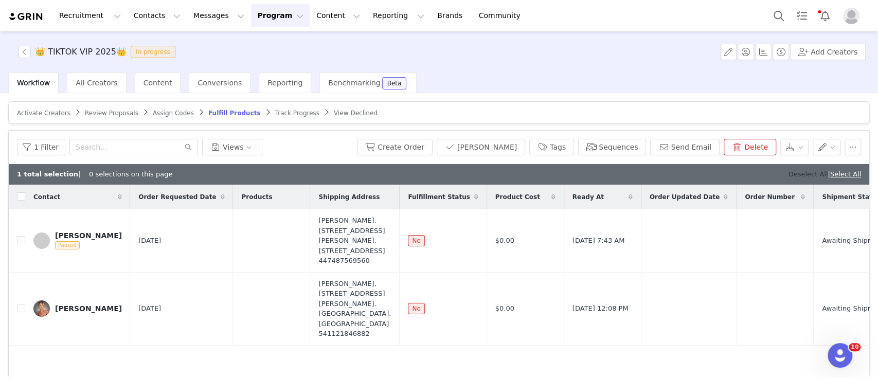
click at [789, 173] on link "Deselect All" at bounding box center [808, 174] width 40 height 8
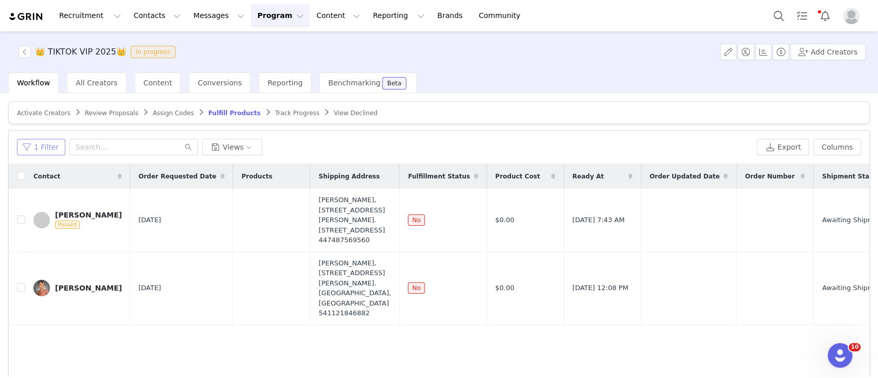
click at [60, 146] on button "1 Filter" at bounding box center [41, 147] width 48 height 16
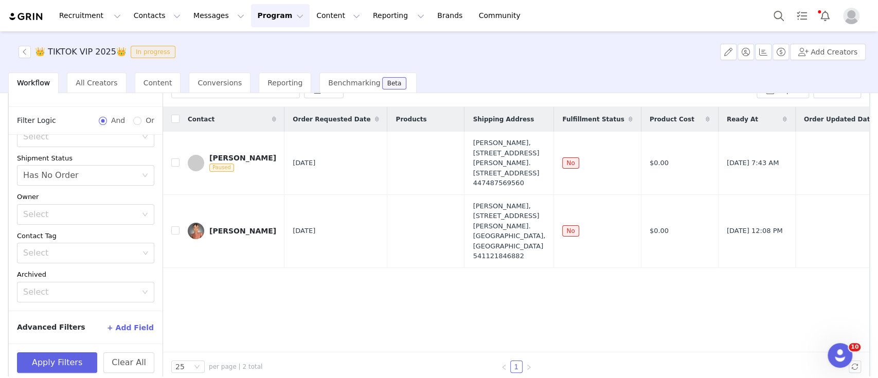
scroll to position [69, 0]
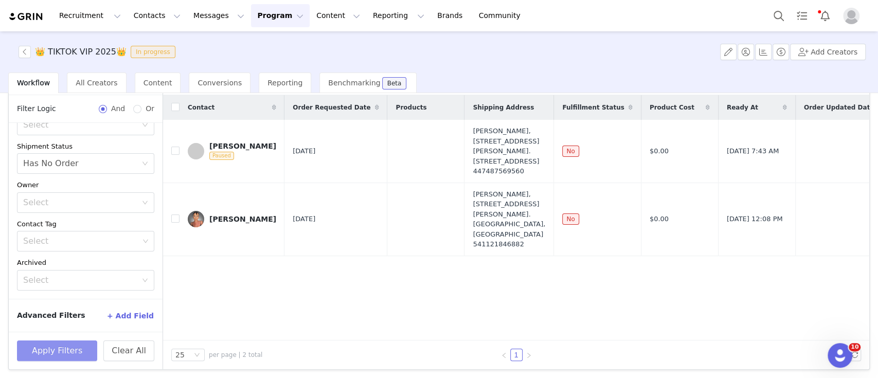
click at [49, 353] on button "Apply Filters" at bounding box center [57, 350] width 80 height 21
click at [255, 19] on button "Program Program" at bounding box center [280, 15] width 59 height 23
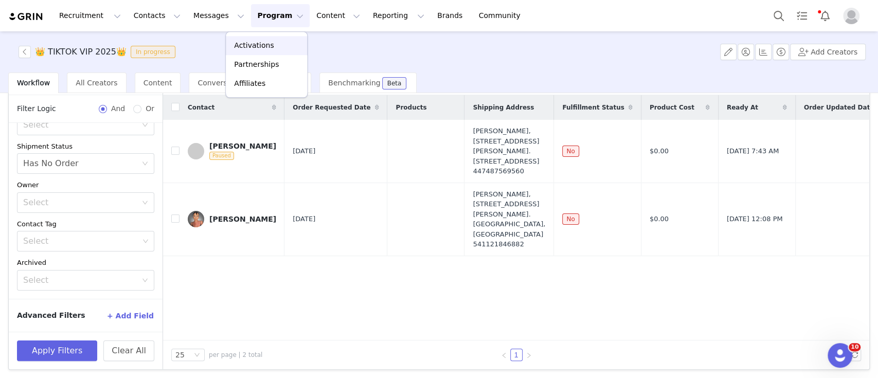
click at [267, 42] on p "Activations" at bounding box center [254, 45] width 40 height 11
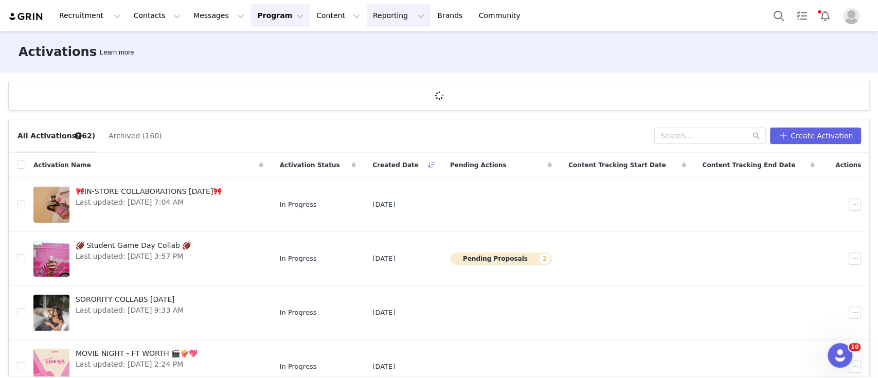
click at [367, 17] on button "Reporting Reporting" at bounding box center [399, 15] width 64 height 23
click at [359, 65] on p "Report Builder" at bounding box center [362, 64] width 51 height 11
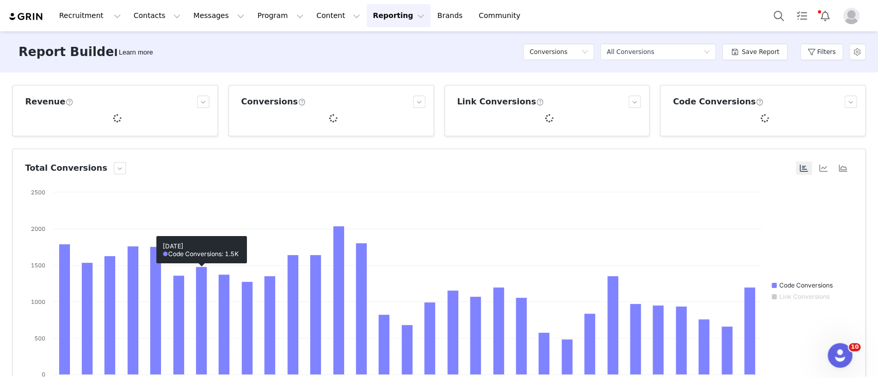
click at [370, 20] on button "Reporting Reporting" at bounding box center [399, 15] width 64 height 23
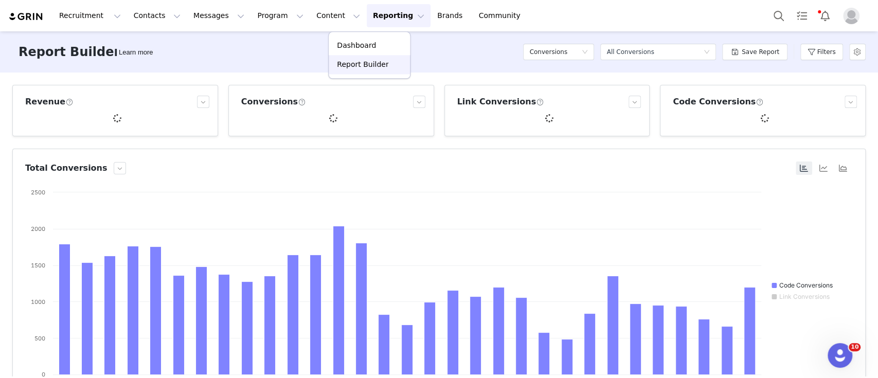
click at [374, 65] on p "Report Builder" at bounding box center [362, 64] width 51 height 11
click at [367, 22] on button "Reporting Reporting" at bounding box center [399, 15] width 64 height 23
click at [823, 50] on button "Filters" at bounding box center [821, 52] width 43 height 16
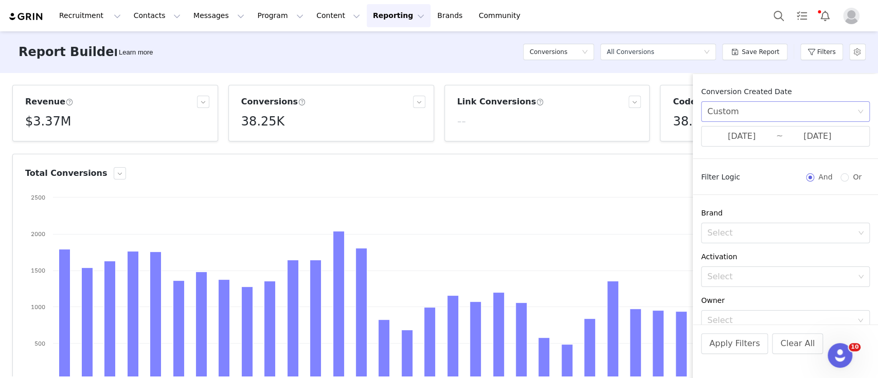
click at [857, 108] on icon "icon: down" at bounding box center [860, 111] width 6 height 6
click at [772, 96] on span "Conversion Created Date" at bounding box center [746, 91] width 90 height 8
click at [752, 114] on div "Custom" at bounding box center [782, 112] width 150 height 20
click at [730, 134] on li "All time" at bounding box center [780, 134] width 158 height 16
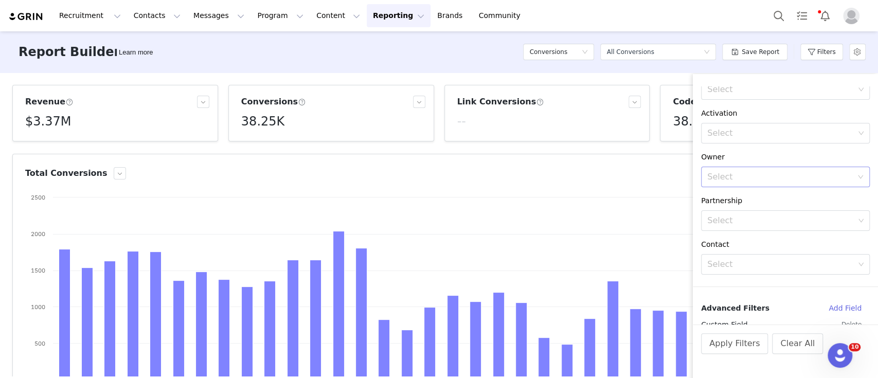
scroll to position [137, 0]
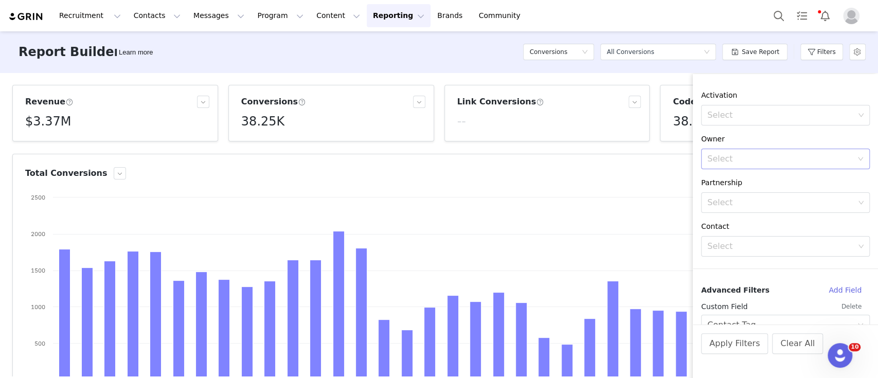
click at [787, 167] on div "Select" at bounding box center [782, 159] width 150 height 20
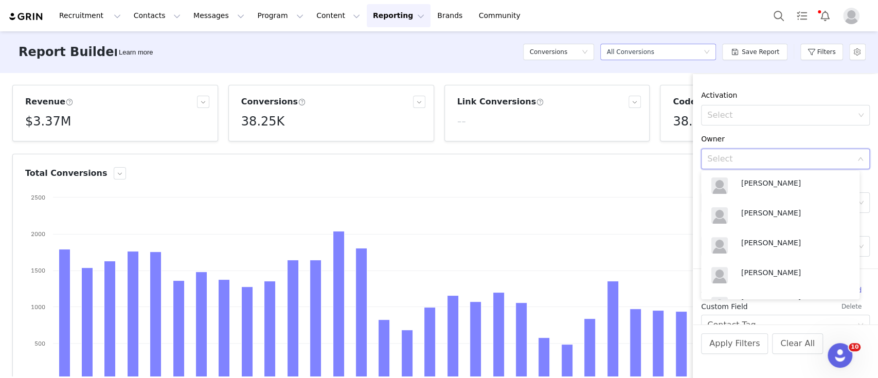
click at [658, 52] on div "Select a report All Conversions" at bounding box center [654, 51] width 97 height 15
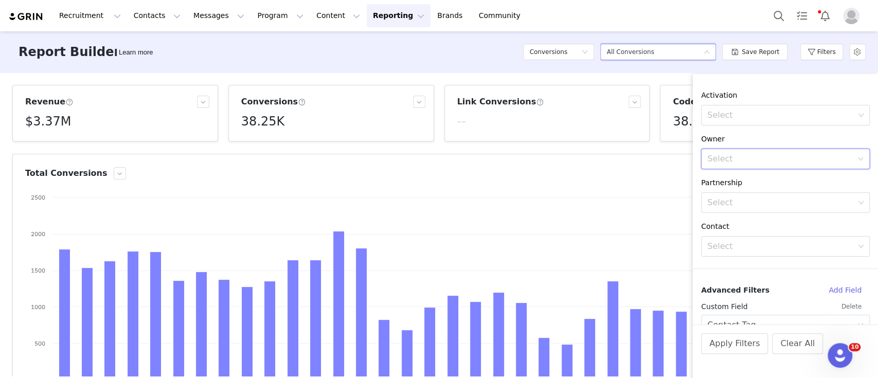
scroll to position [2, 0]
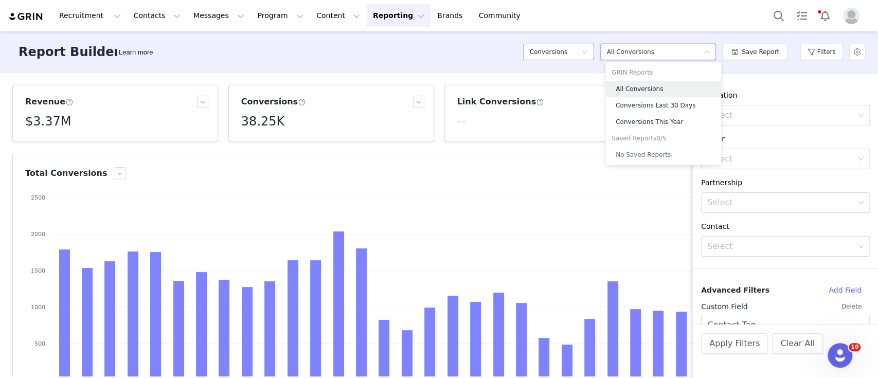
click at [558, 51] on h5 "Conversions" at bounding box center [548, 51] width 38 height 15
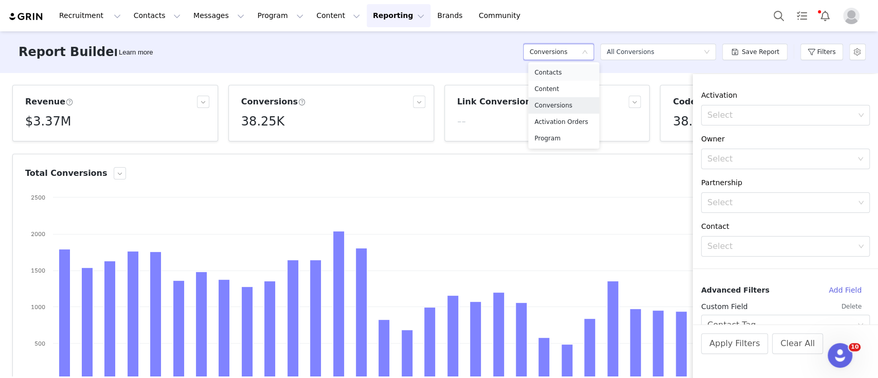
click at [567, 72] on h5 "Contacts" at bounding box center [563, 72] width 59 height 11
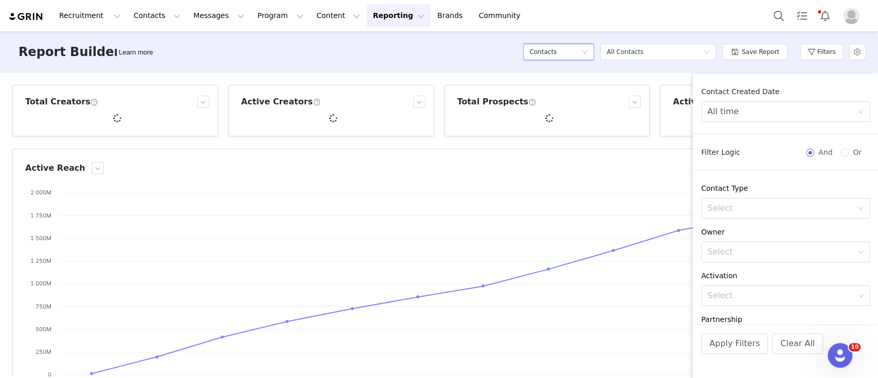
click at [785, 252] on div "Select" at bounding box center [779, 252] width 145 height 10
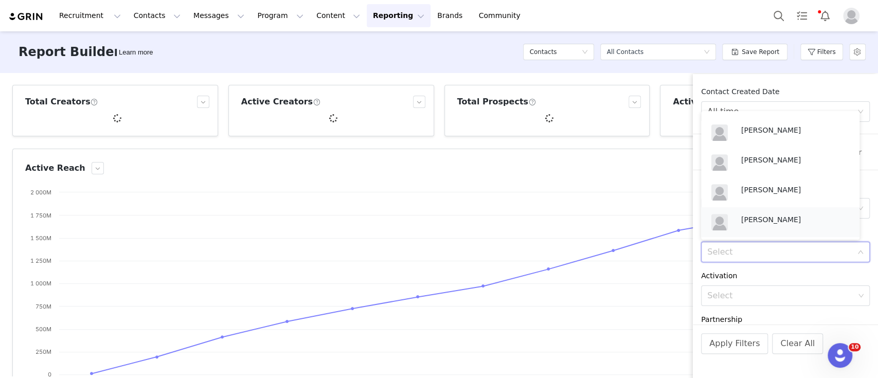
scroll to position [197, 0]
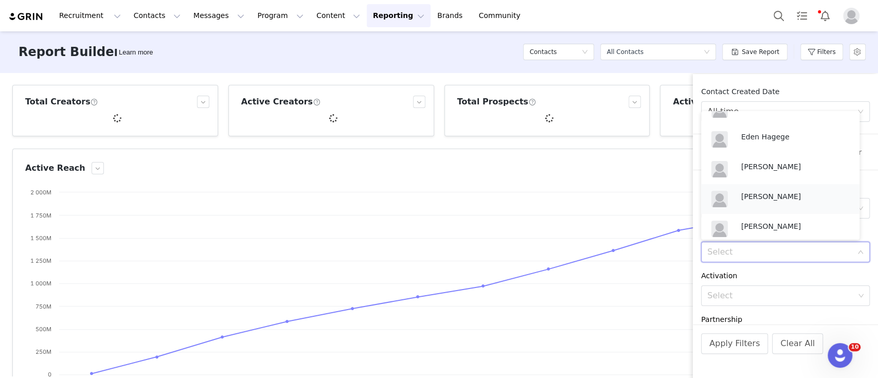
click at [762, 188] on div "Jordana Linch" at bounding box center [780, 199] width 146 height 25
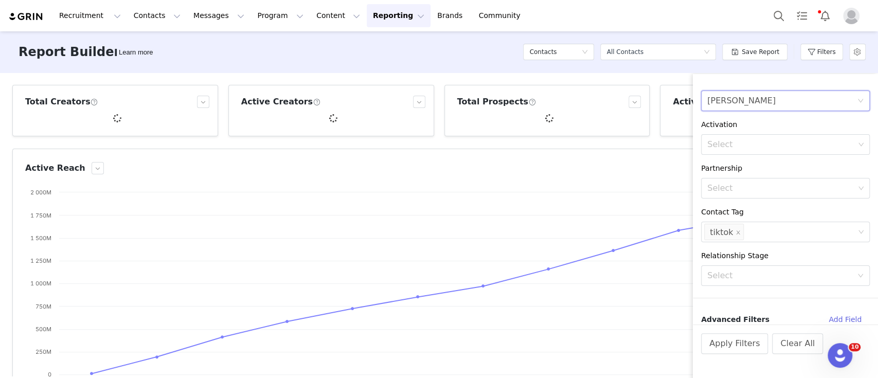
scroll to position [154, 0]
click at [736, 231] on icon "icon: close" at bounding box center [738, 230] width 4 height 4
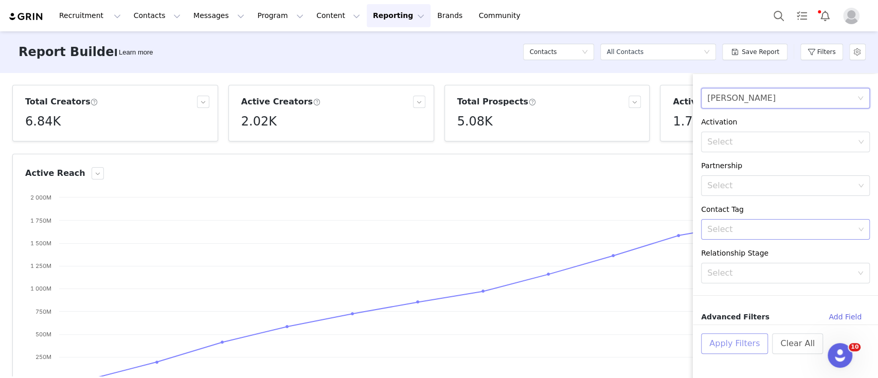
click at [734, 342] on button "Apply Filters" at bounding box center [734, 343] width 67 height 21
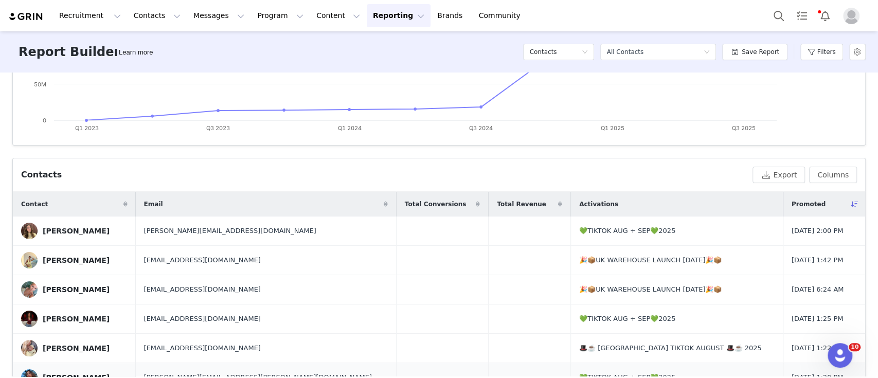
scroll to position [340, 0]
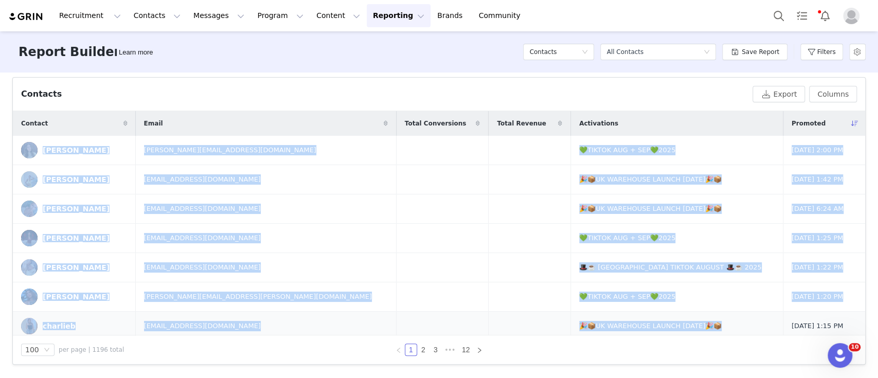
drag, startPoint x: 45, startPoint y: 148, endPoint x: 783, endPoint y: 317, distance: 757.4
click at [1, 211] on div "Total Creators 739 Active Creators 302 Total Prospects 457 Active Followers 232…" at bounding box center [439, 224] width 878 height 304
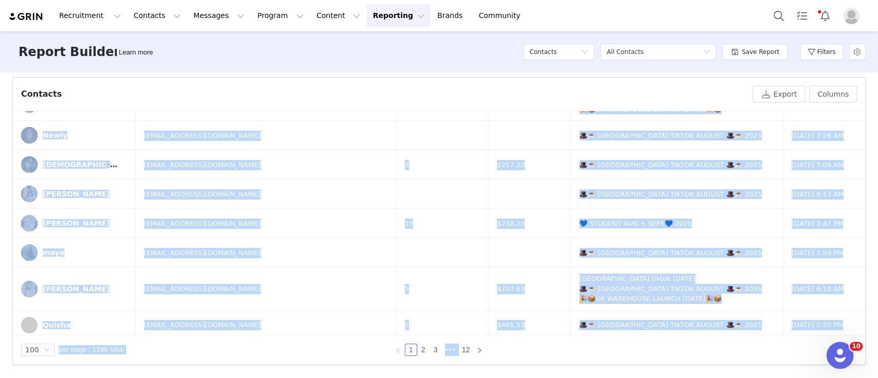
scroll to position [2811, 0]
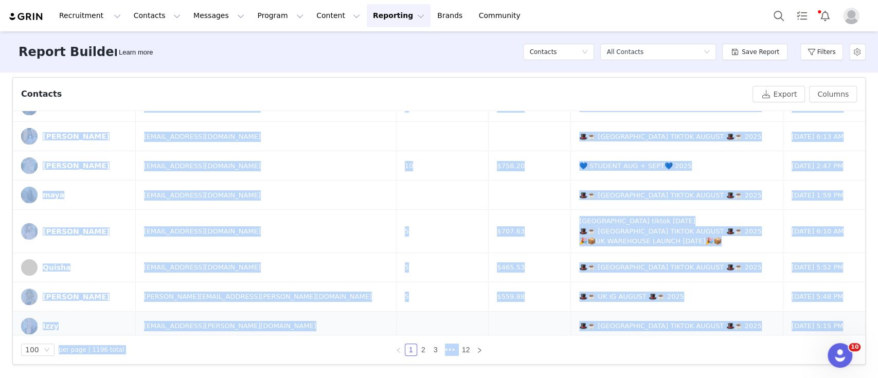
drag, startPoint x: 21, startPoint y: 225, endPoint x: 818, endPoint y: 307, distance: 801.5
click at [418, 353] on link "2" at bounding box center [422, 349] width 11 height 11
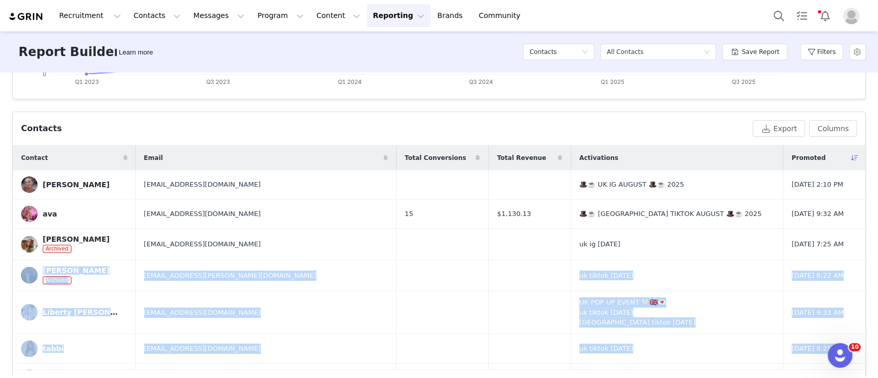
scroll to position [340, 0]
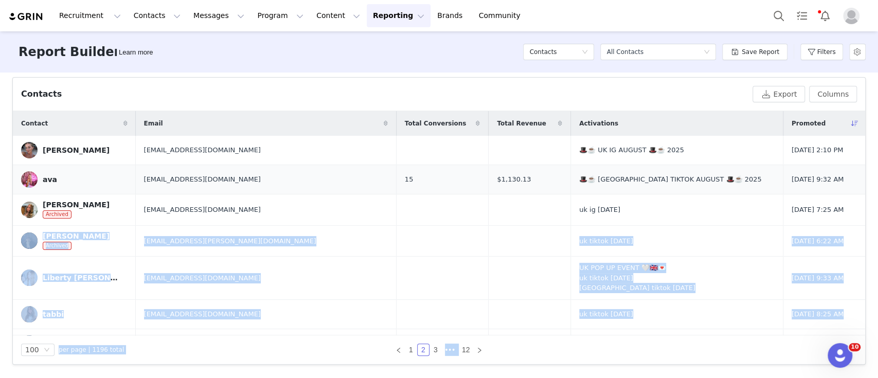
drag, startPoint x: 19, startPoint y: 139, endPoint x: 816, endPoint y: 187, distance: 798.8
copy tbody "Kat Boesenberg boesenbergkat@gmail.com 🎩☕️ UK IG AUGUST 🎩☕️ 2025 Jul 31, 2025 2…"
click at [253, 14] on button "Program Program" at bounding box center [280, 15] width 59 height 23
click at [266, 48] on p "Activations" at bounding box center [254, 45] width 40 height 11
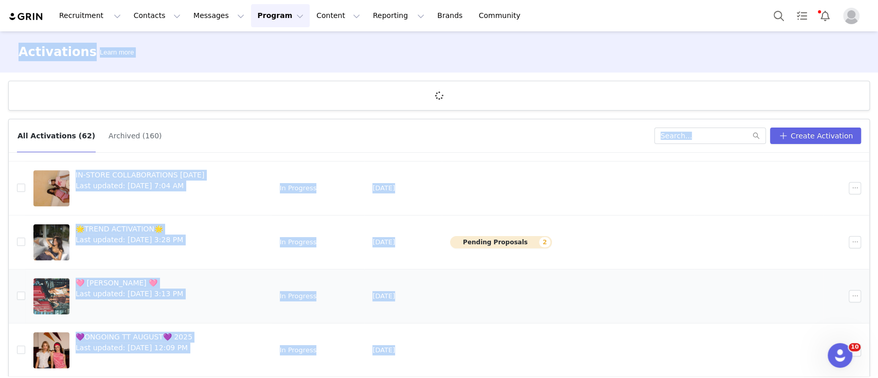
scroll to position [38, 0]
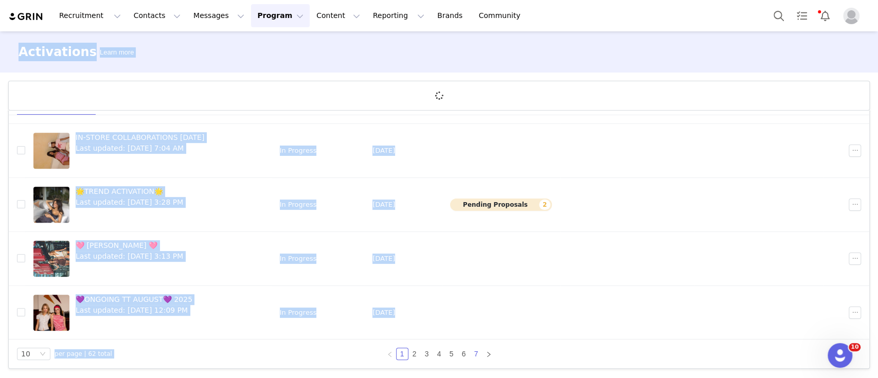
click at [473, 355] on link "7" at bounding box center [475, 353] width 11 height 11
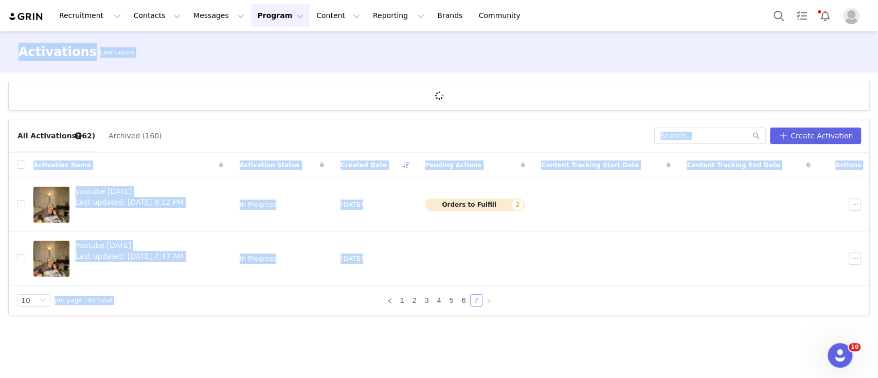
scroll to position [0, 0]
click at [466, 297] on link "6" at bounding box center [463, 300] width 11 height 11
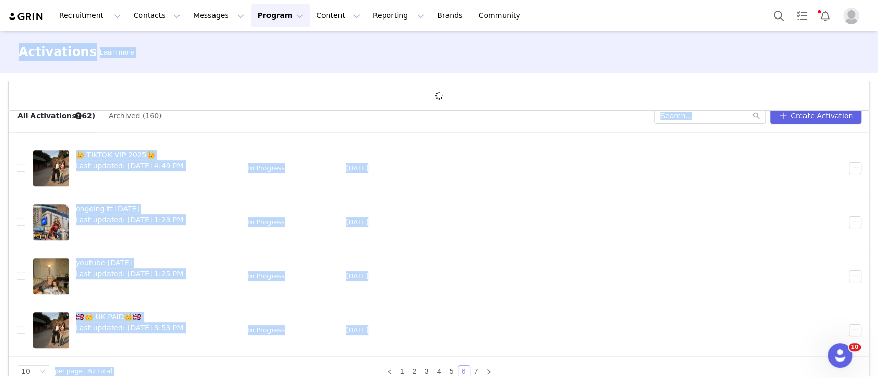
scroll to position [38, 0]
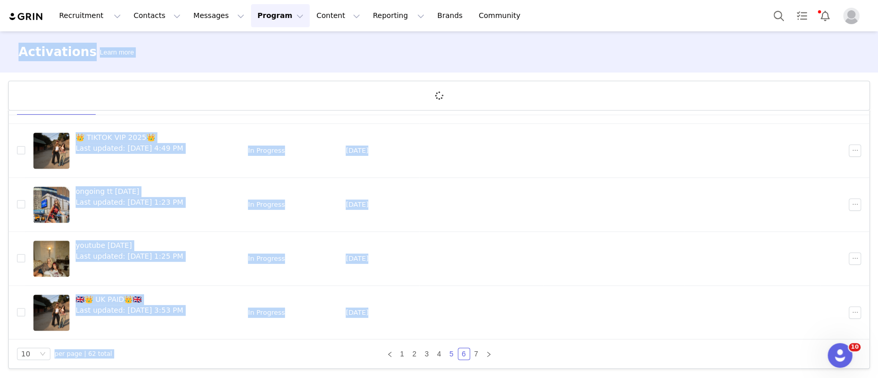
click at [446, 350] on link "5" at bounding box center [451, 353] width 11 height 11
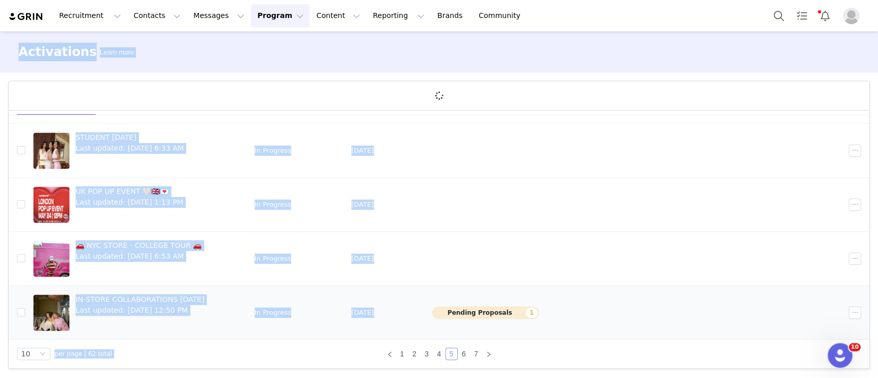
scroll to position [271, 0]
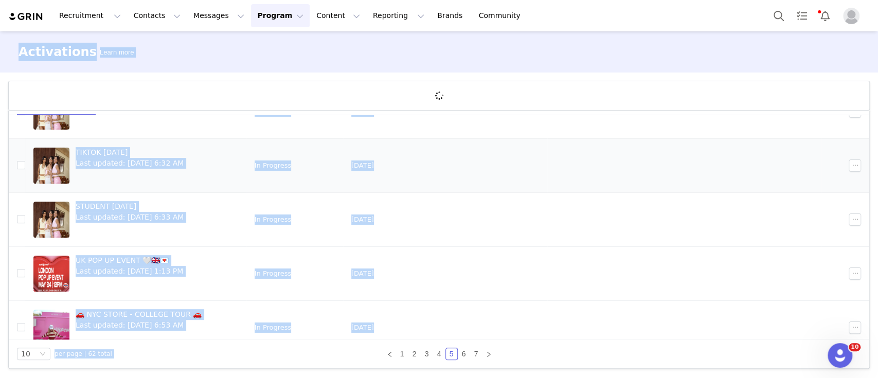
click at [118, 154] on span "TIKTOK [DATE]" at bounding box center [130, 152] width 108 height 11
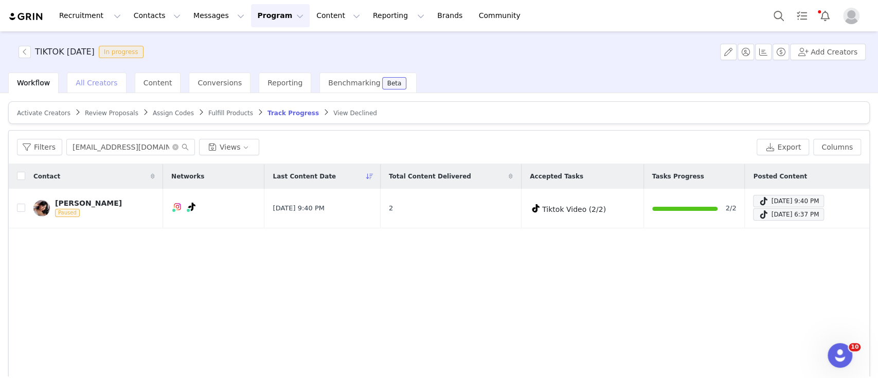
click at [88, 81] on span "All Creators" at bounding box center [97, 83] width 42 height 8
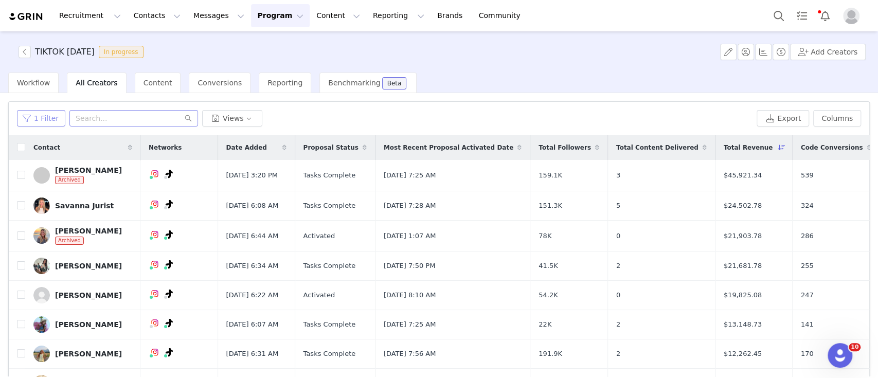
click at [52, 114] on button "1 Filter" at bounding box center [41, 118] width 48 height 16
